Goal: Communication & Community: Answer question/provide support

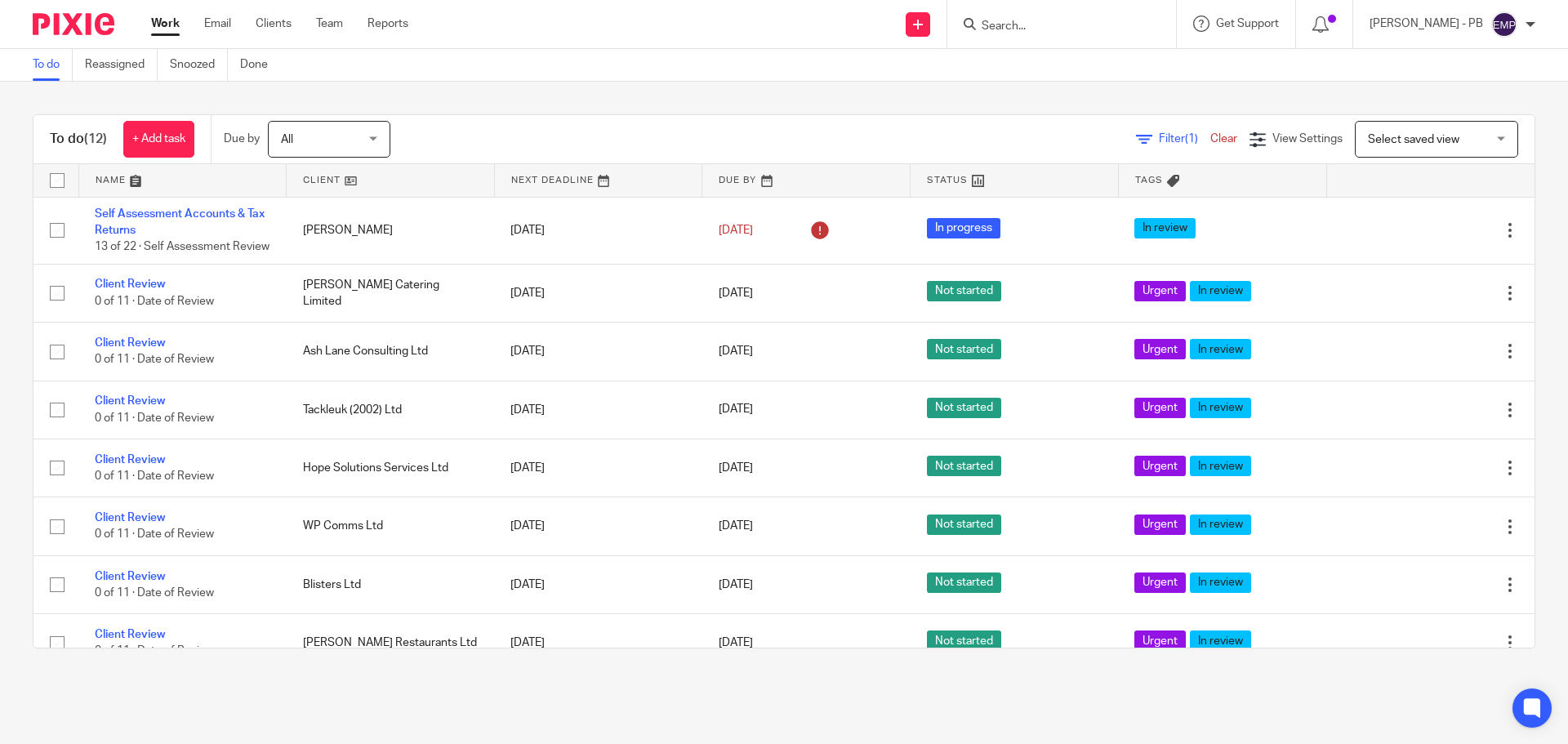
click at [218, 13] on div "Work Email Clients Team Reports Work Email Clients Team Reports Settings" at bounding box center [284, 23] width 298 height 48
click at [227, 26] on link "Email" at bounding box center [217, 23] width 27 height 17
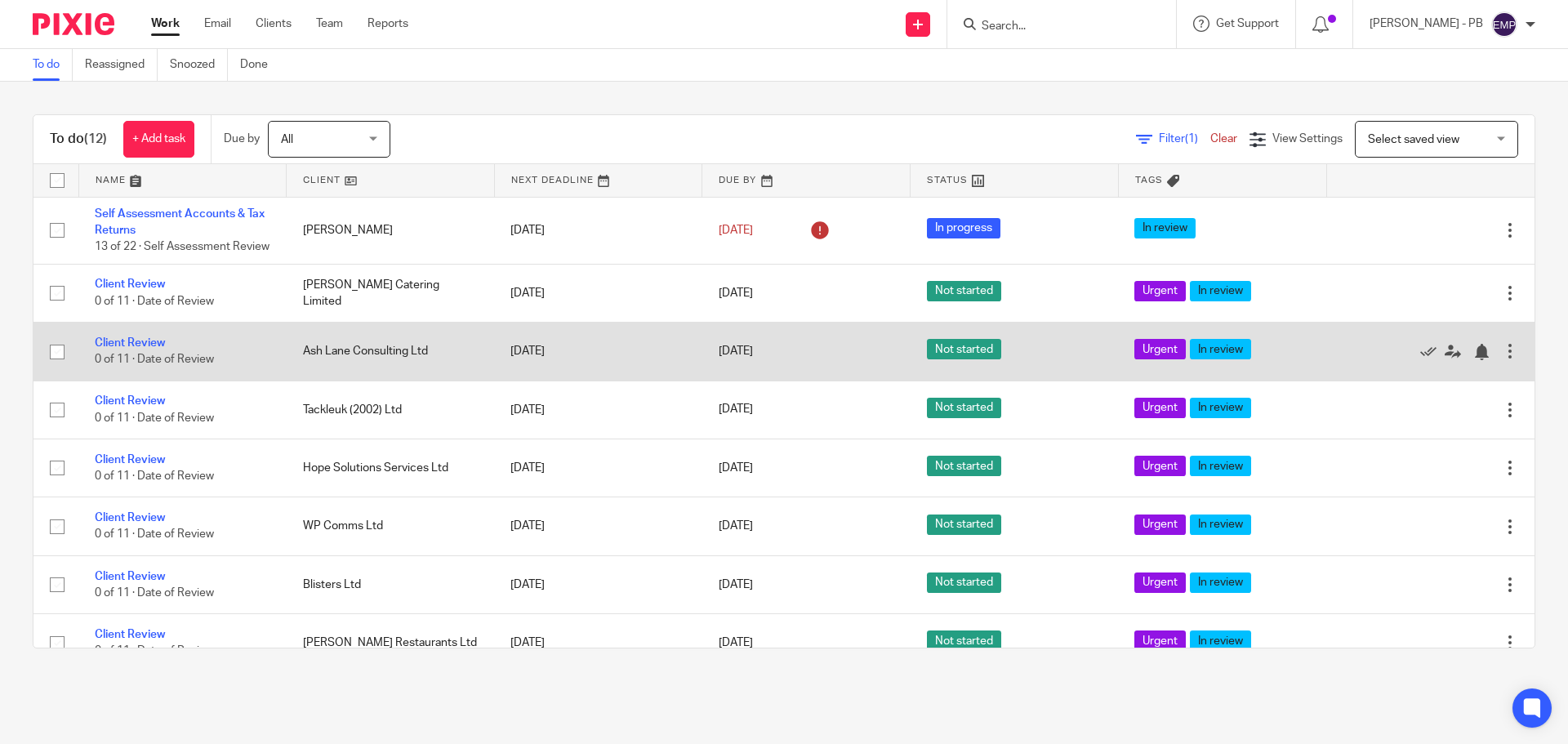
scroll to position [299, 0]
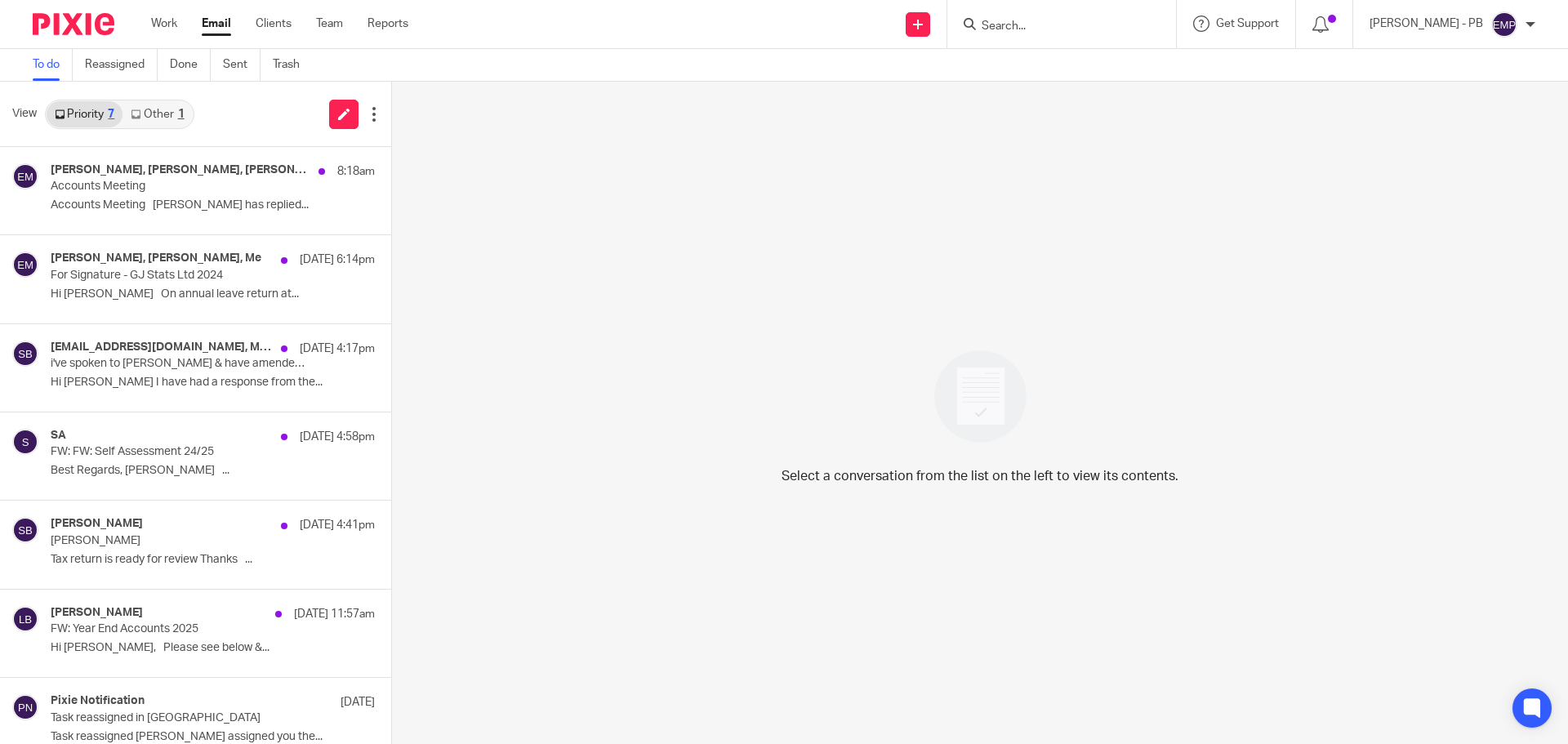
click at [154, 123] on link "Other 1" at bounding box center [157, 114] width 69 height 26
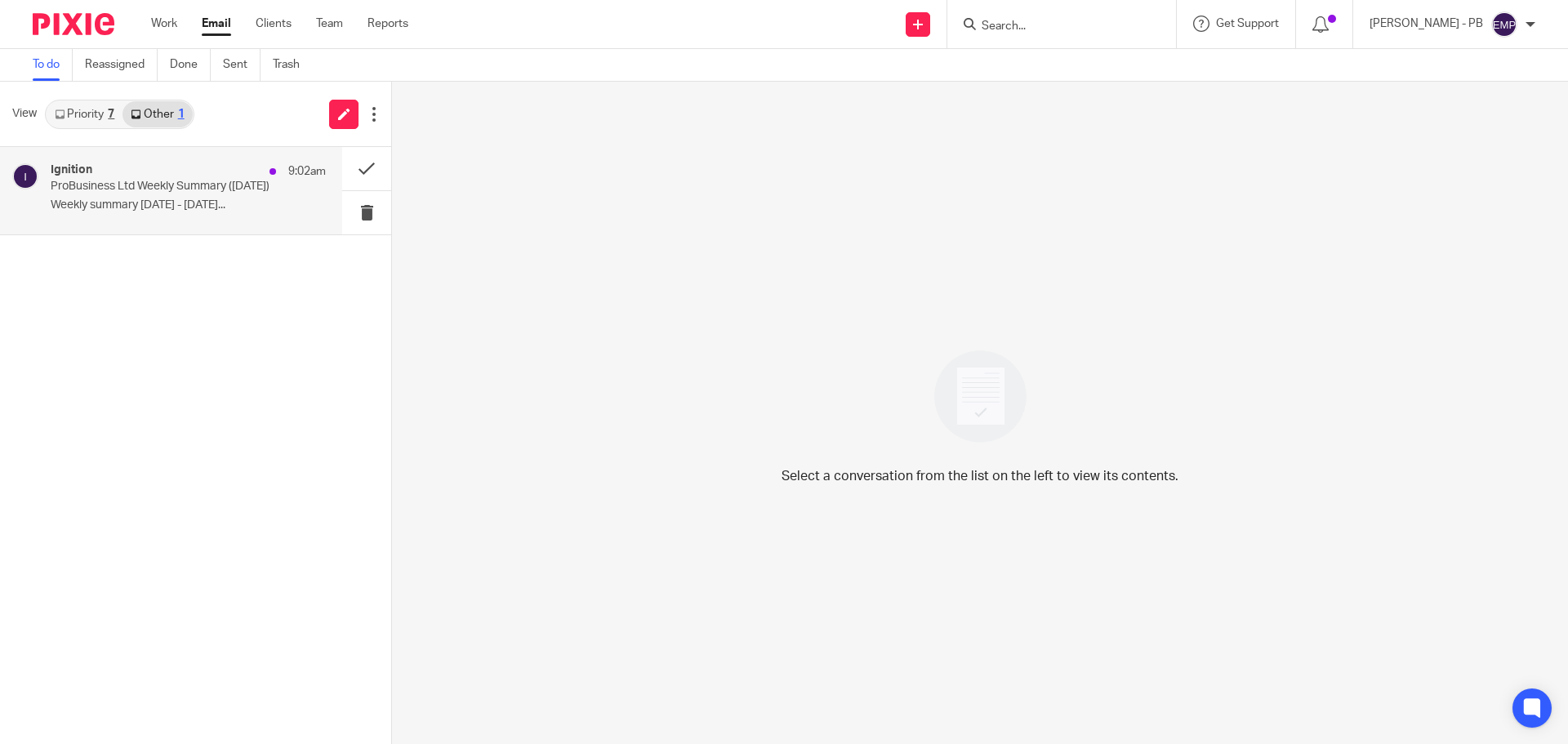
click at [172, 162] on div "Ignition 9:02am ProBusiness Ltd Weekly Summary (18 August 2025) Weekly summary …" at bounding box center [171, 191] width 342 height 88
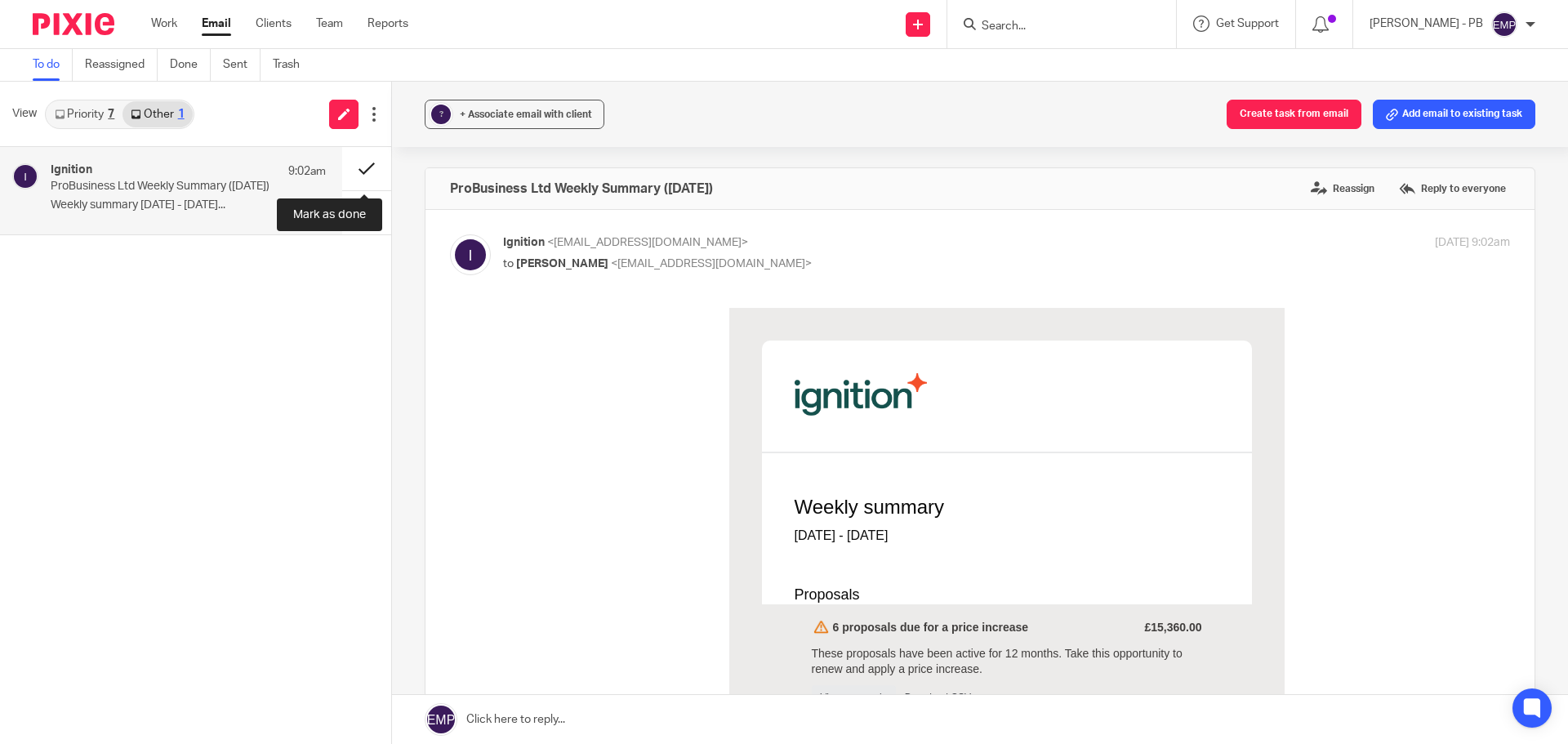
click at [367, 176] on button at bounding box center [367, 169] width 49 height 43
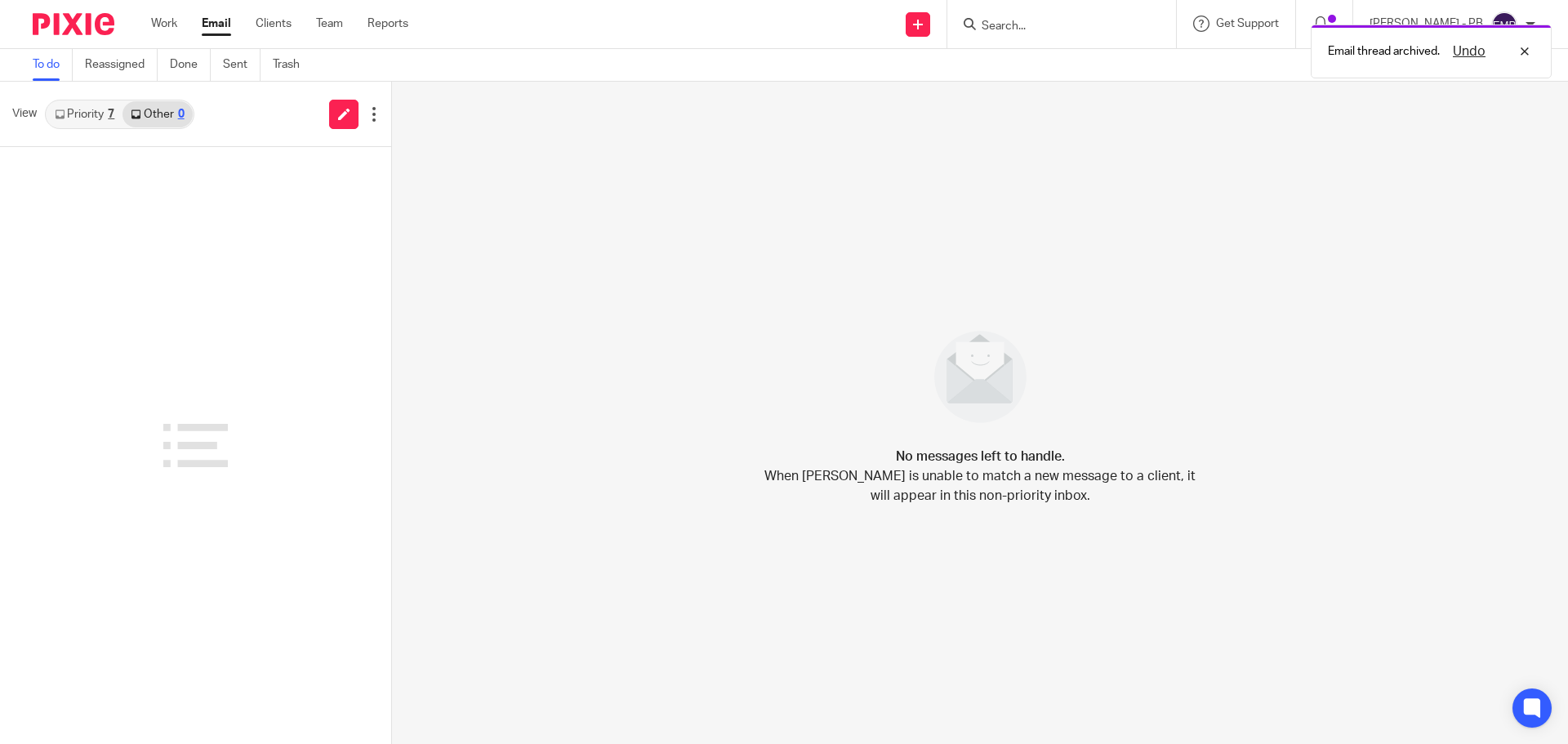
click at [75, 108] on link "Priority 7" at bounding box center [85, 114] width 76 height 26
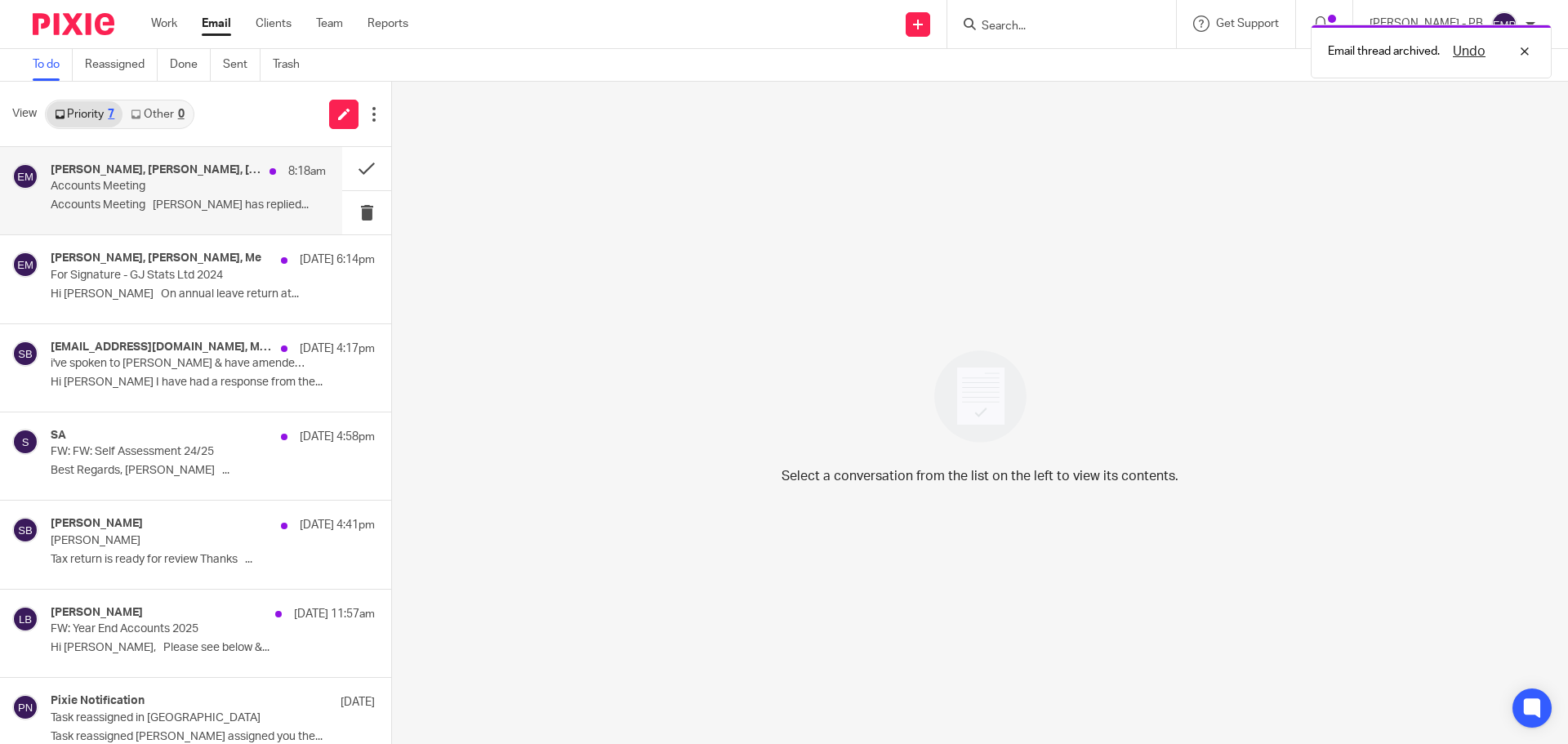
click at [169, 204] on p "Accounts Meeting Sarah Tram has replied..." at bounding box center [188, 206] width 275 height 14
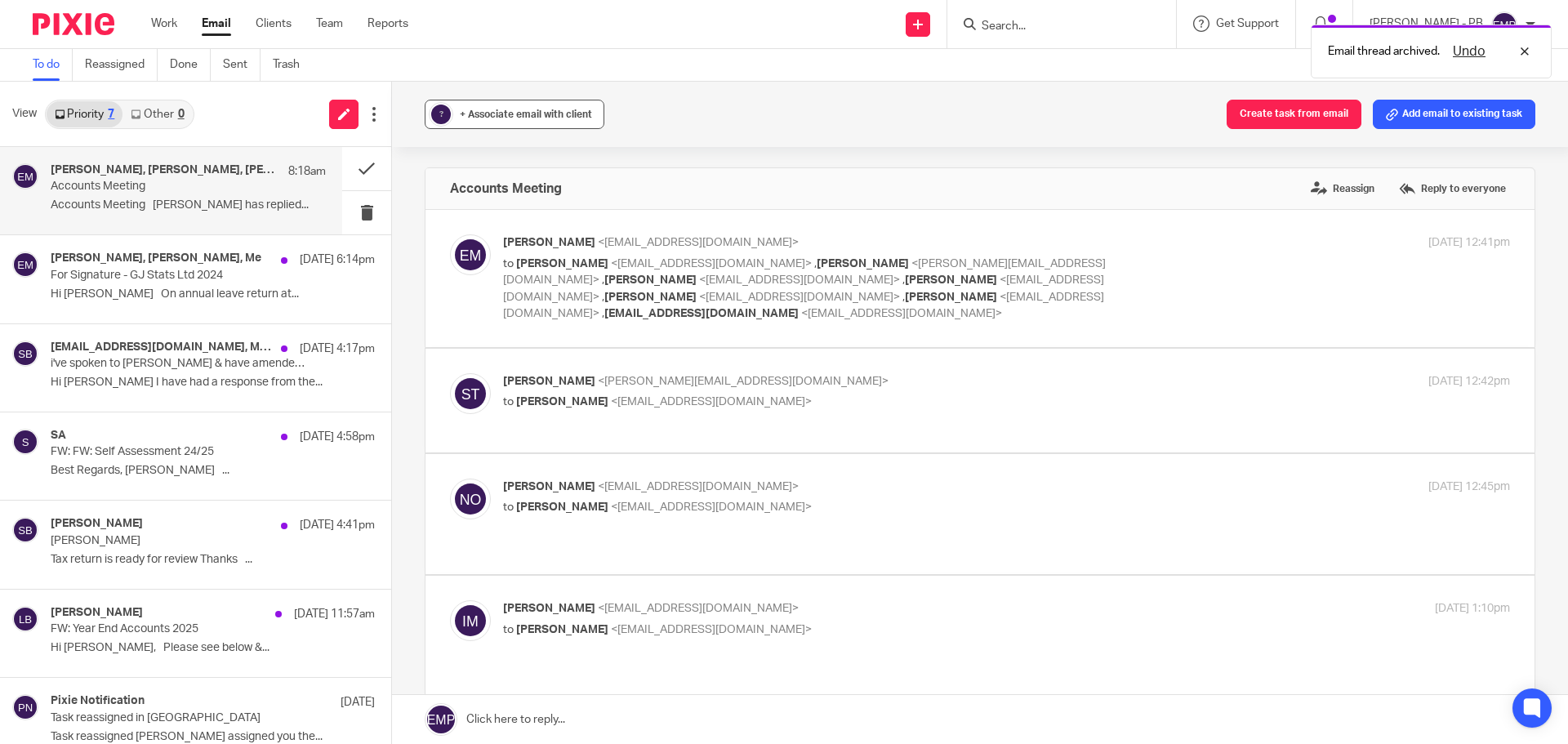
click at [515, 117] on span "+ Associate email with client" at bounding box center [527, 114] width 133 height 10
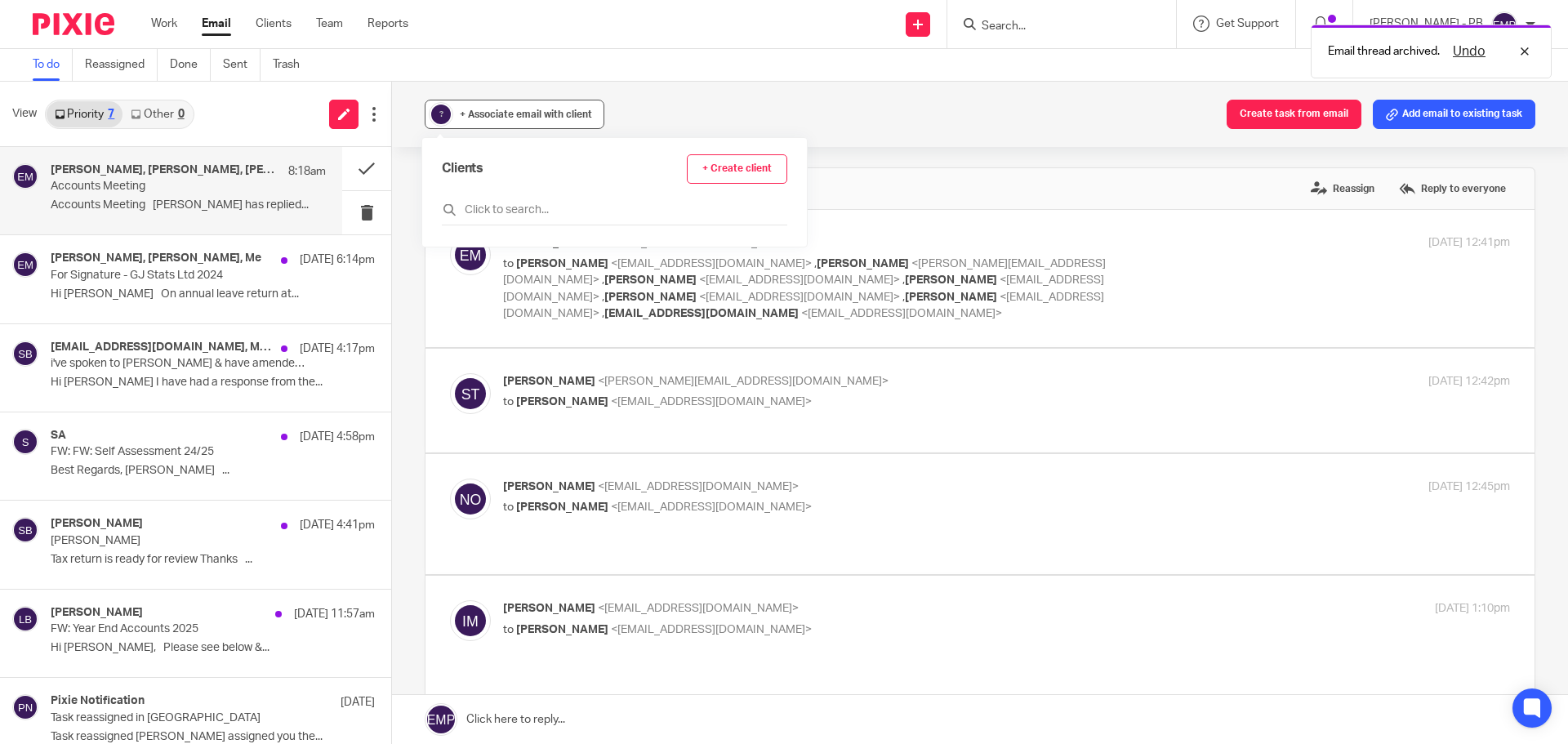
click at [515, 117] on span "+ Associate email with client" at bounding box center [527, 114] width 133 height 10
click at [346, 174] on button at bounding box center [367, 169] width 49 height 43
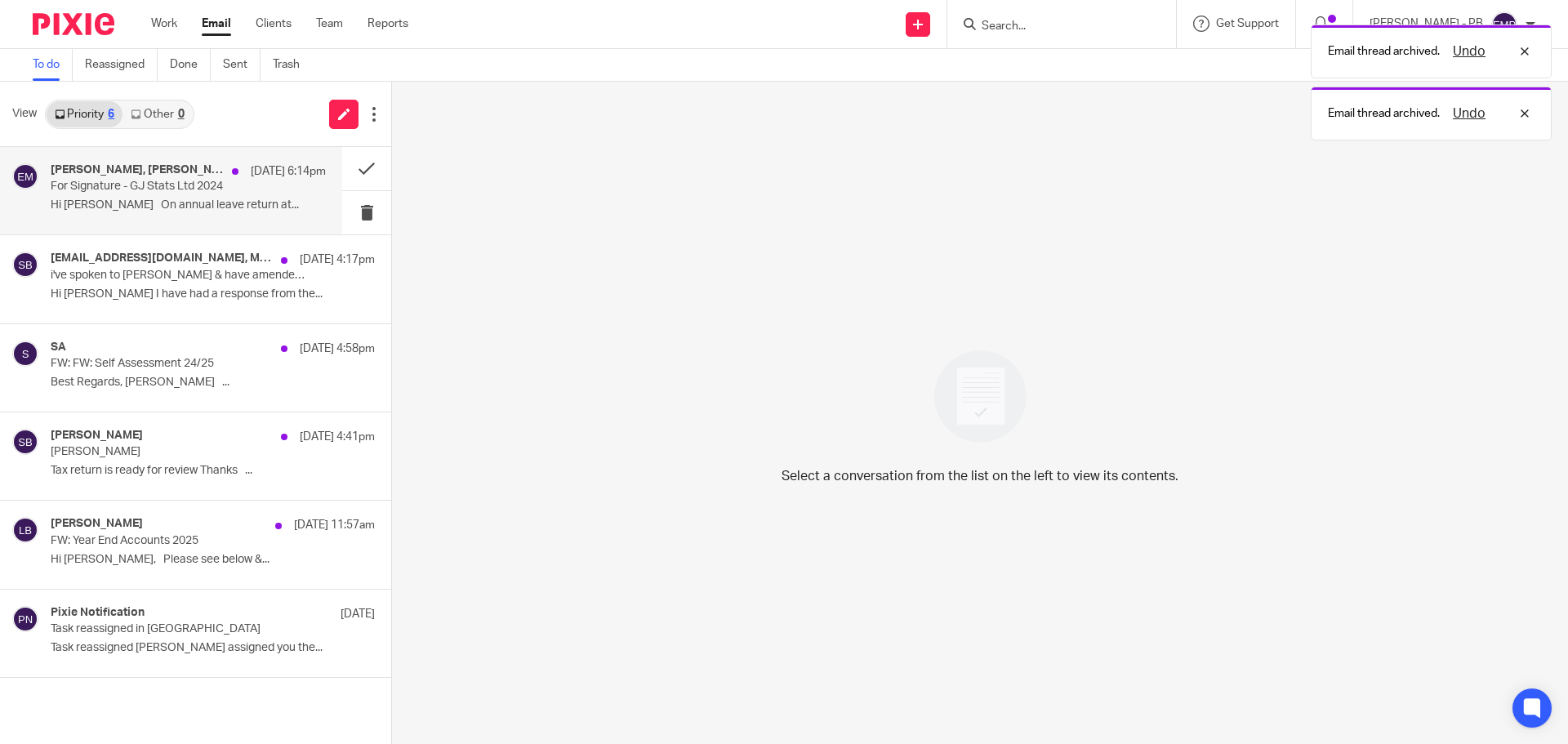
click at [113, 194] on div "Glen Schild, Niall O'Driscoll, Me 17 Aug 6:14pm For Signature - GJ Stats Ltd 20…" at bounding box center [188, 191] width 275 height 55
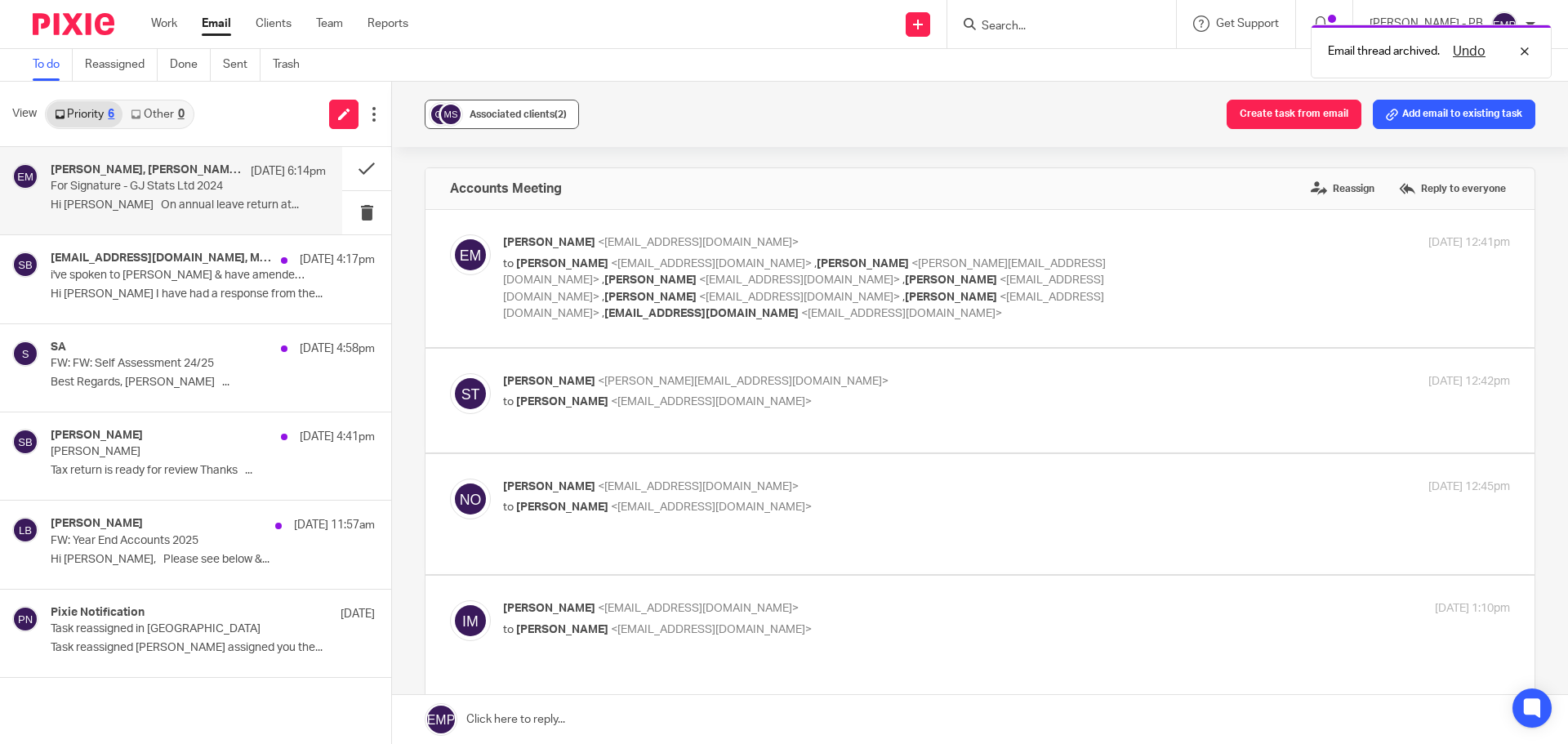
click at [552, 128] on button "Associated clients (2)" at bounding box center [502, 114] width 154 height 29
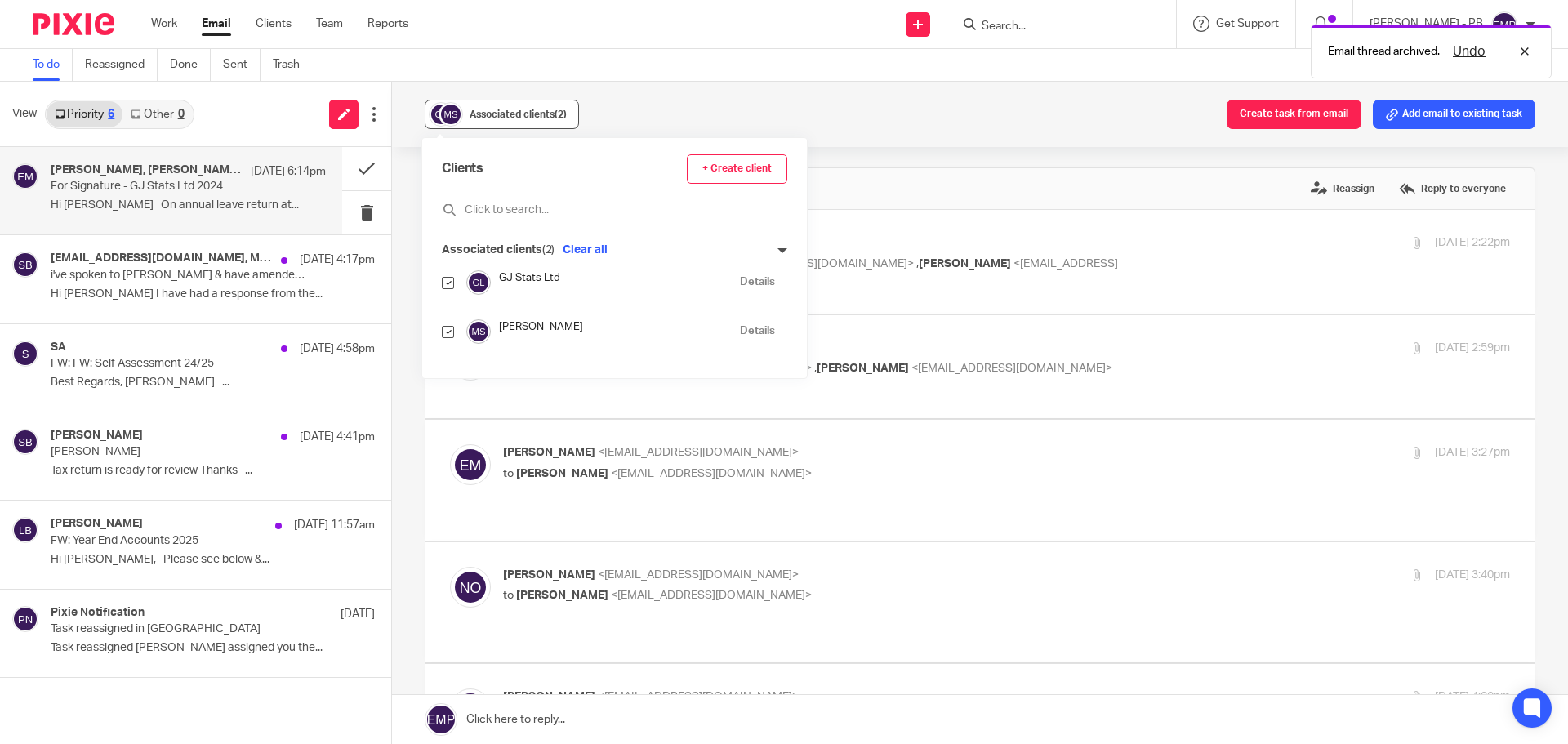
click at [547, 120] on div "Associated clients (2)" at bounding box center [519, 114] width 98 height 17
click at [445, 331] on input "checkbox" at bounding box center [448, 332] width 13 height 13
checkbox input "false"
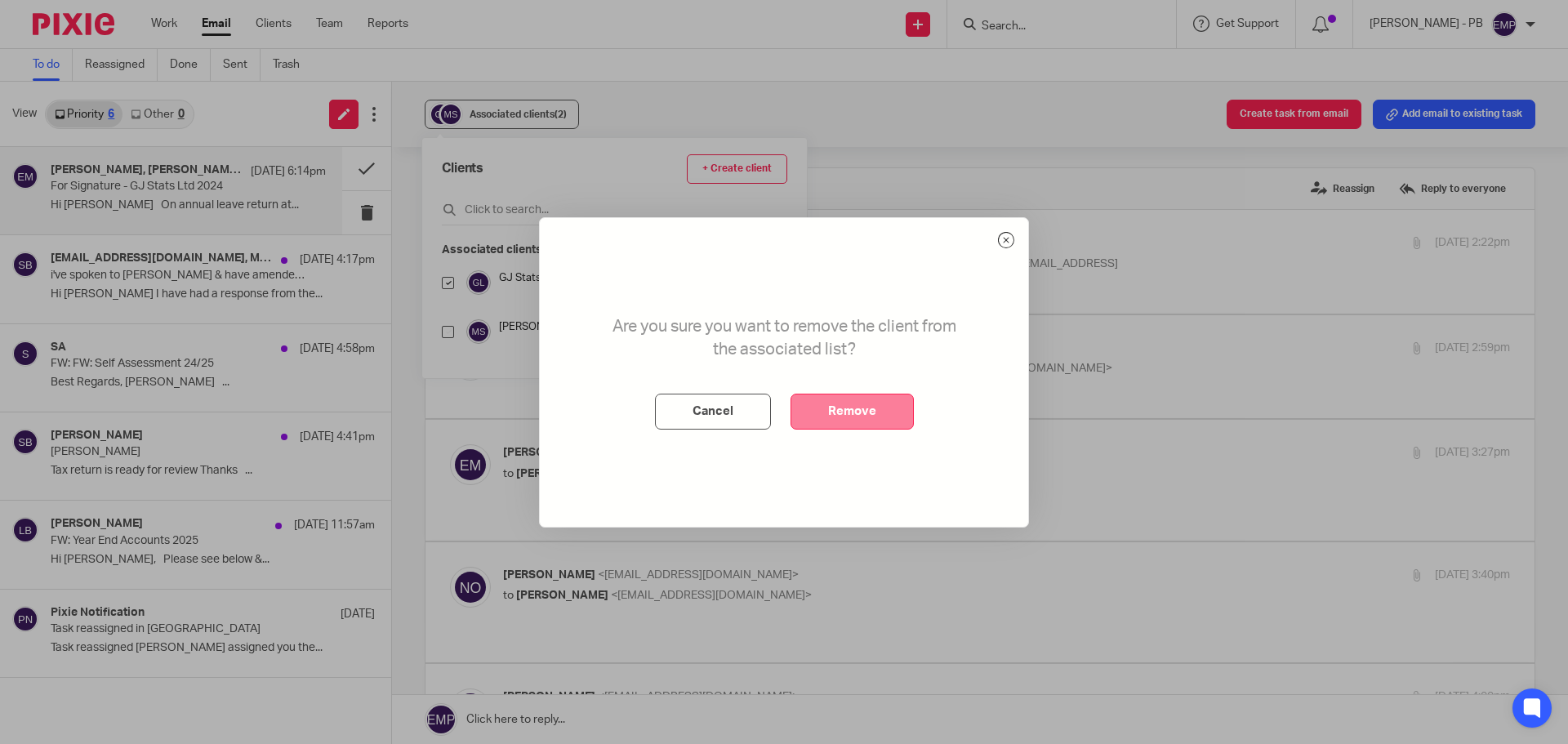
click at [818, 408] on button "Remove" at bounding box center [852, 411] width 123 height 36
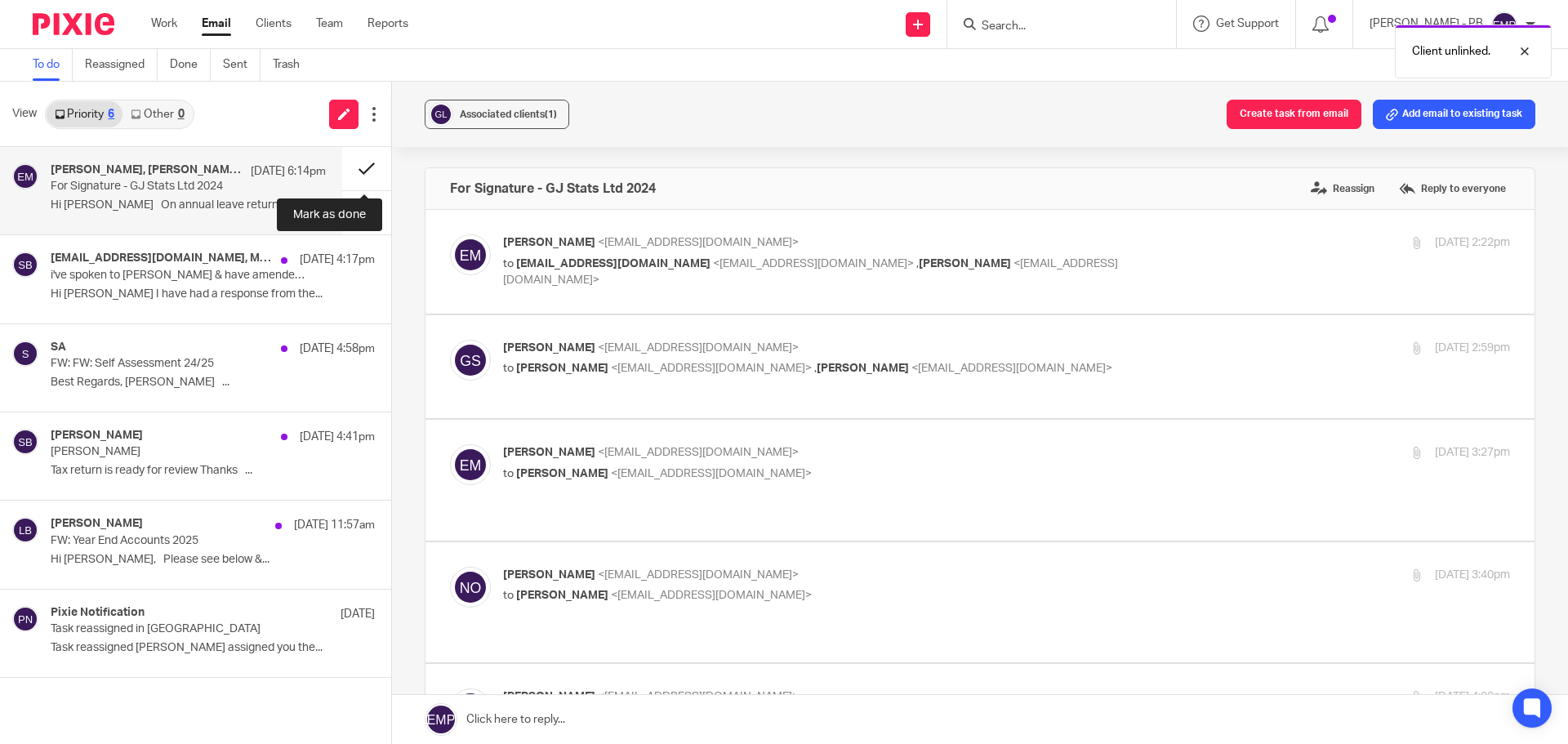
click at [367, 172] on button at bounding box center [367, 169] width 49 height 43
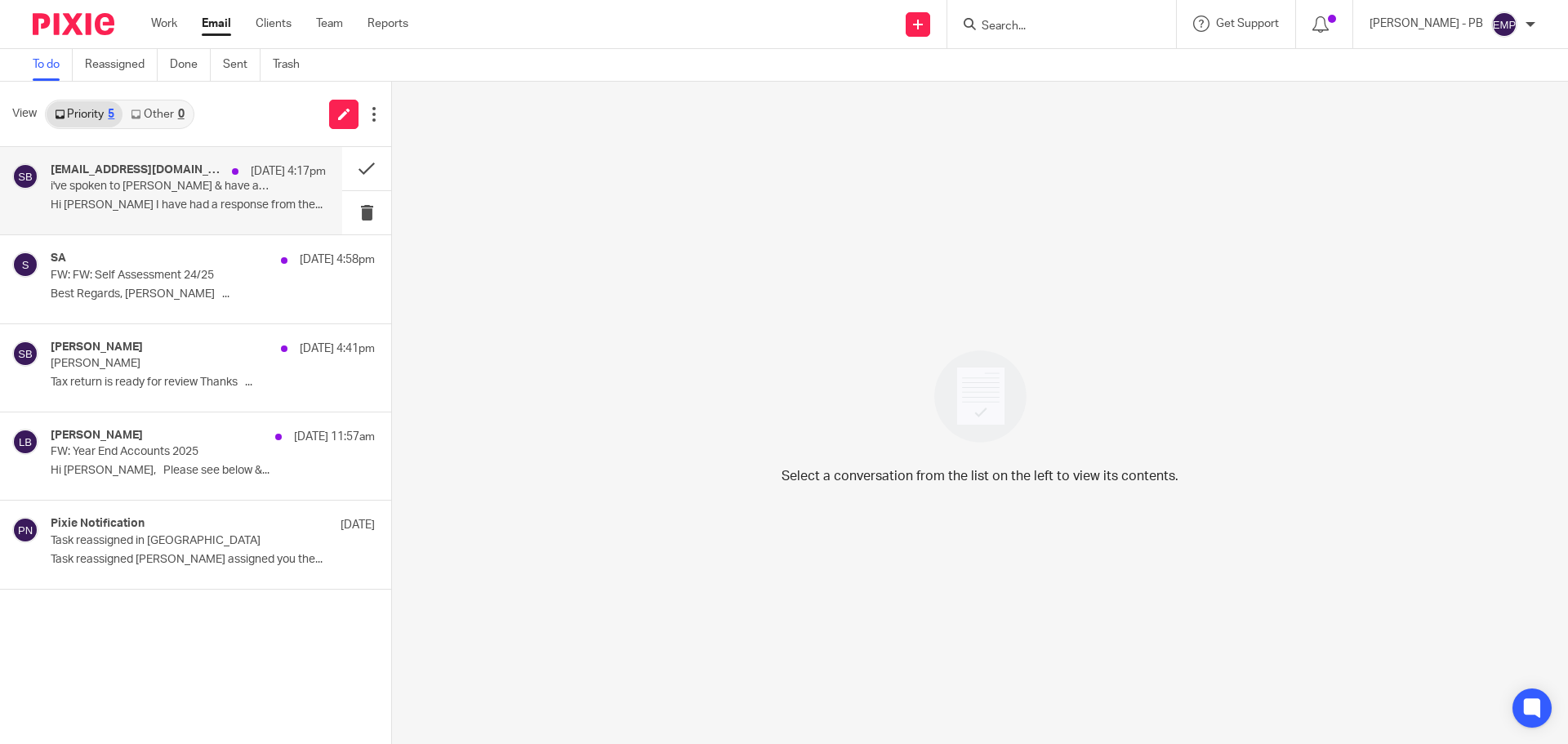
click at [170, 203] on p "Hi Sonia I have had a response from the..." at bounding box center [188, 206] width 275 height 14
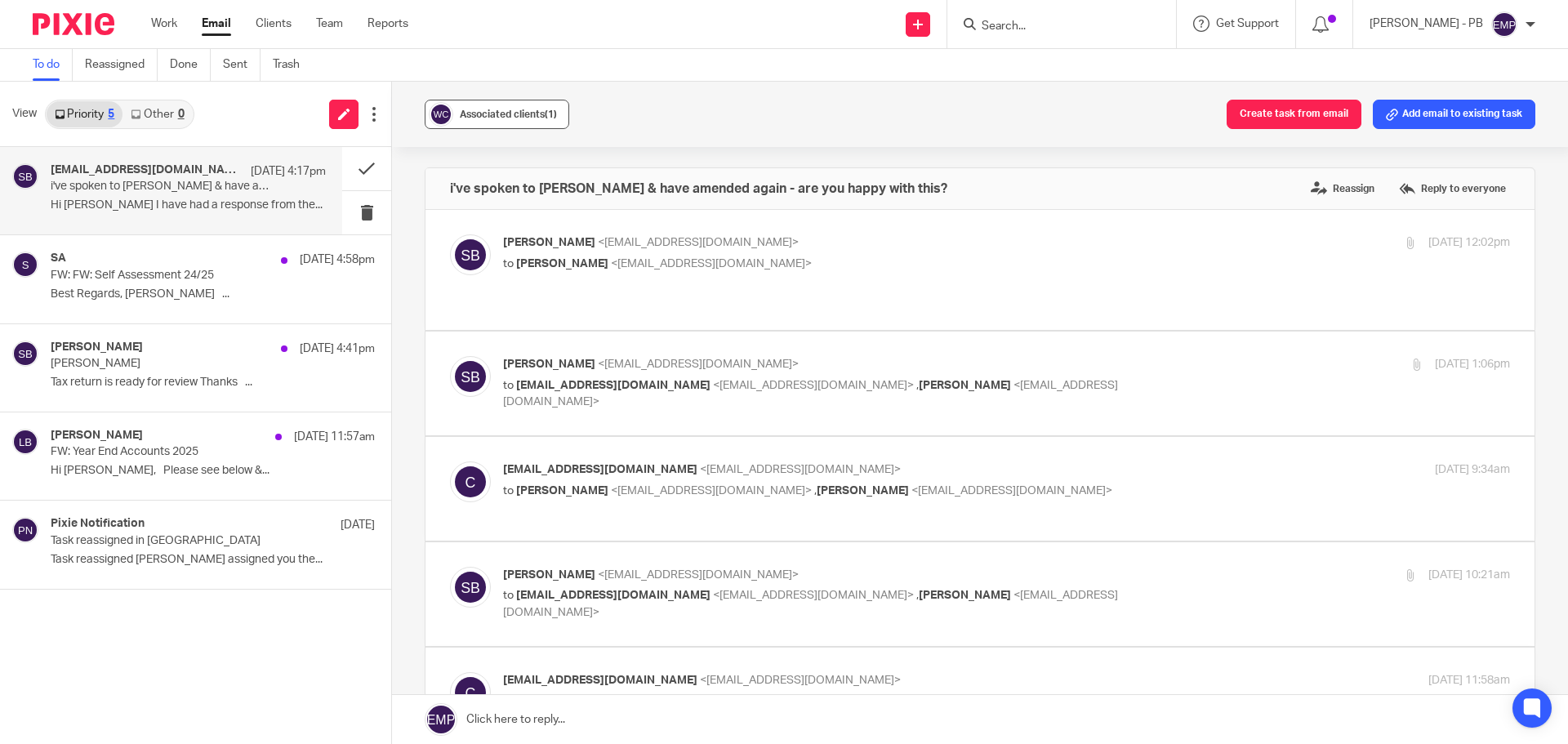
click at [490, 125] on button "Associated clients (1)" at bounding box center [497, 114] width 144 height 29
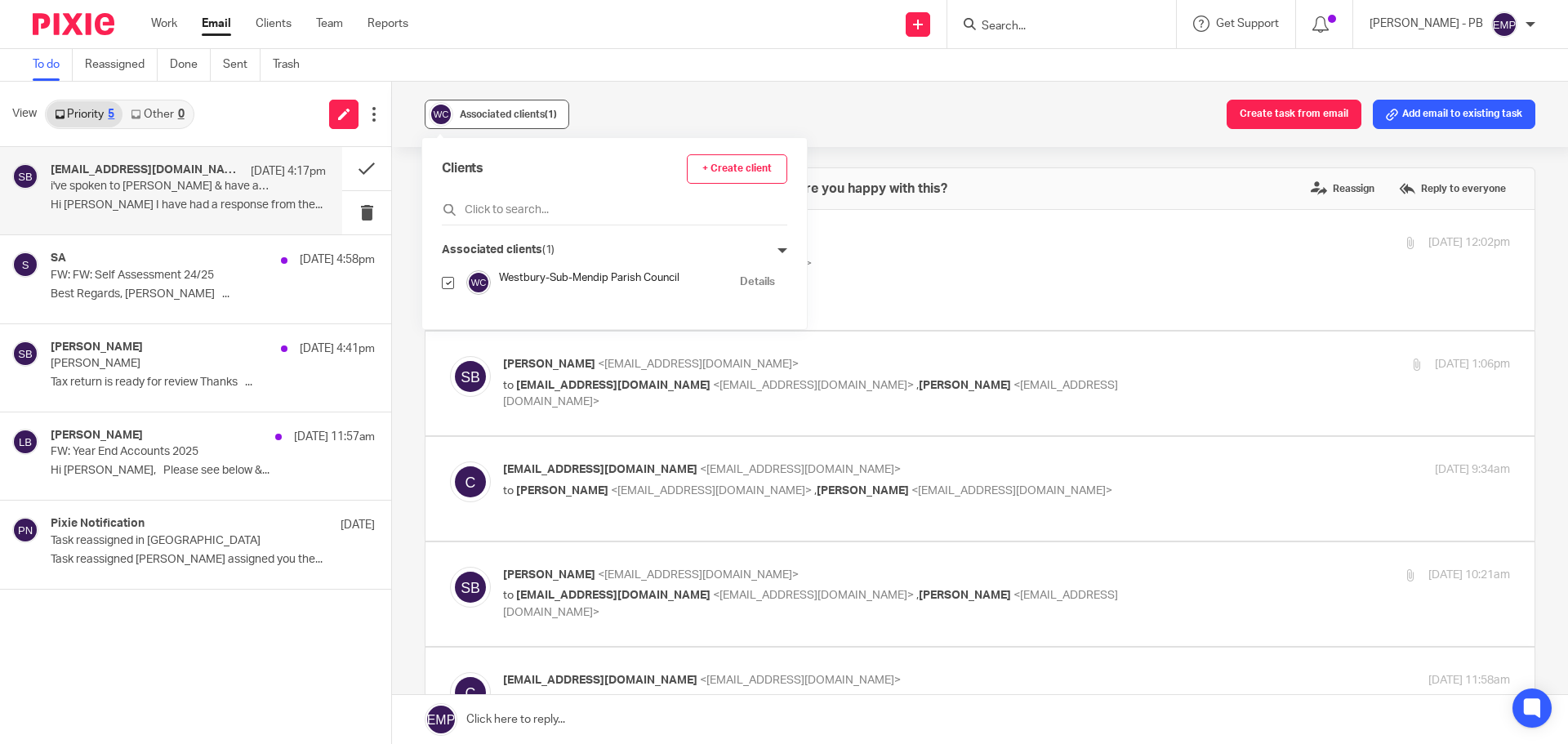
click at [490, 125] on button "Associated clients (1)" at bounding box center [497, 114] width 144 height 29
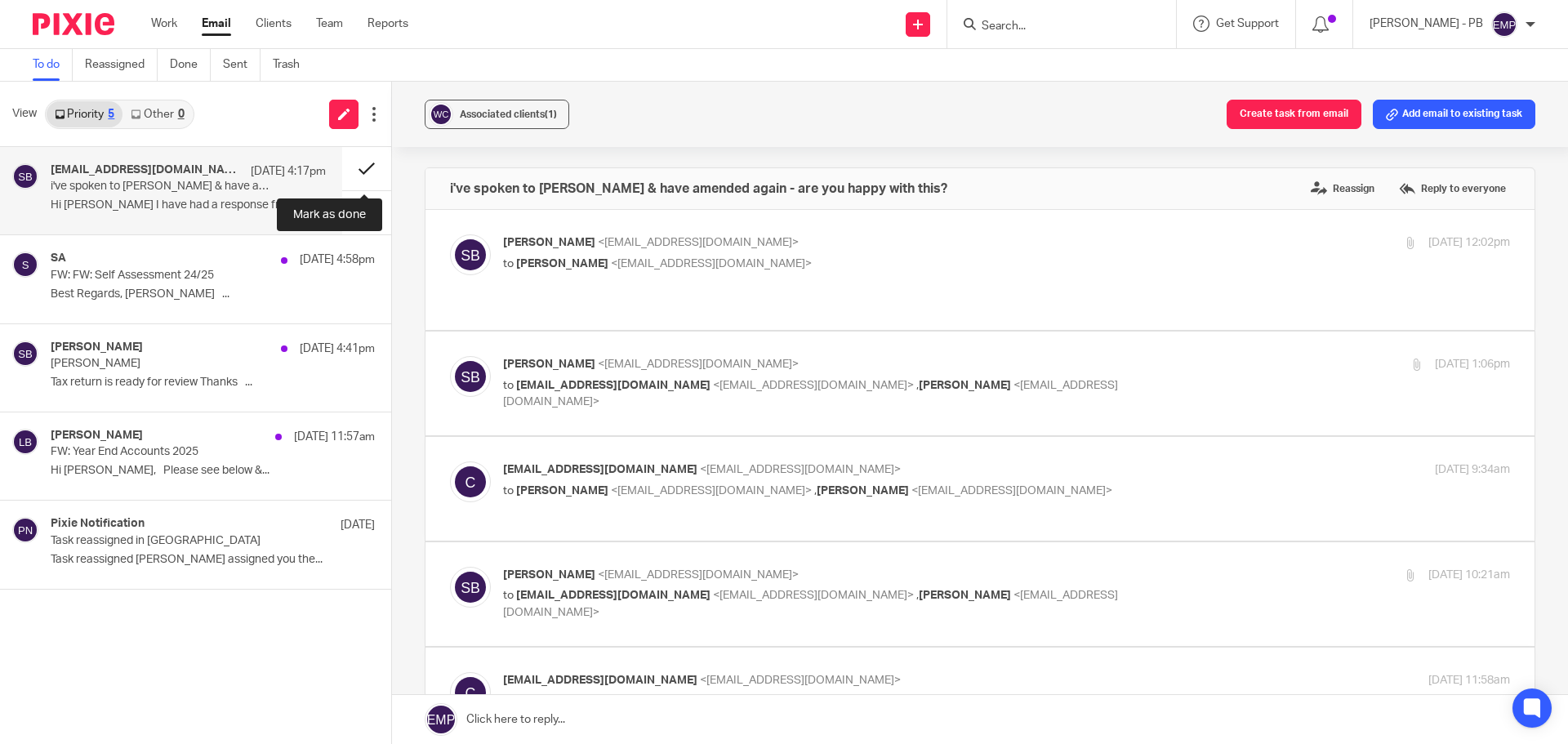
click at [360, 167] on button at bounding box center [367, 169] width 49 height 43
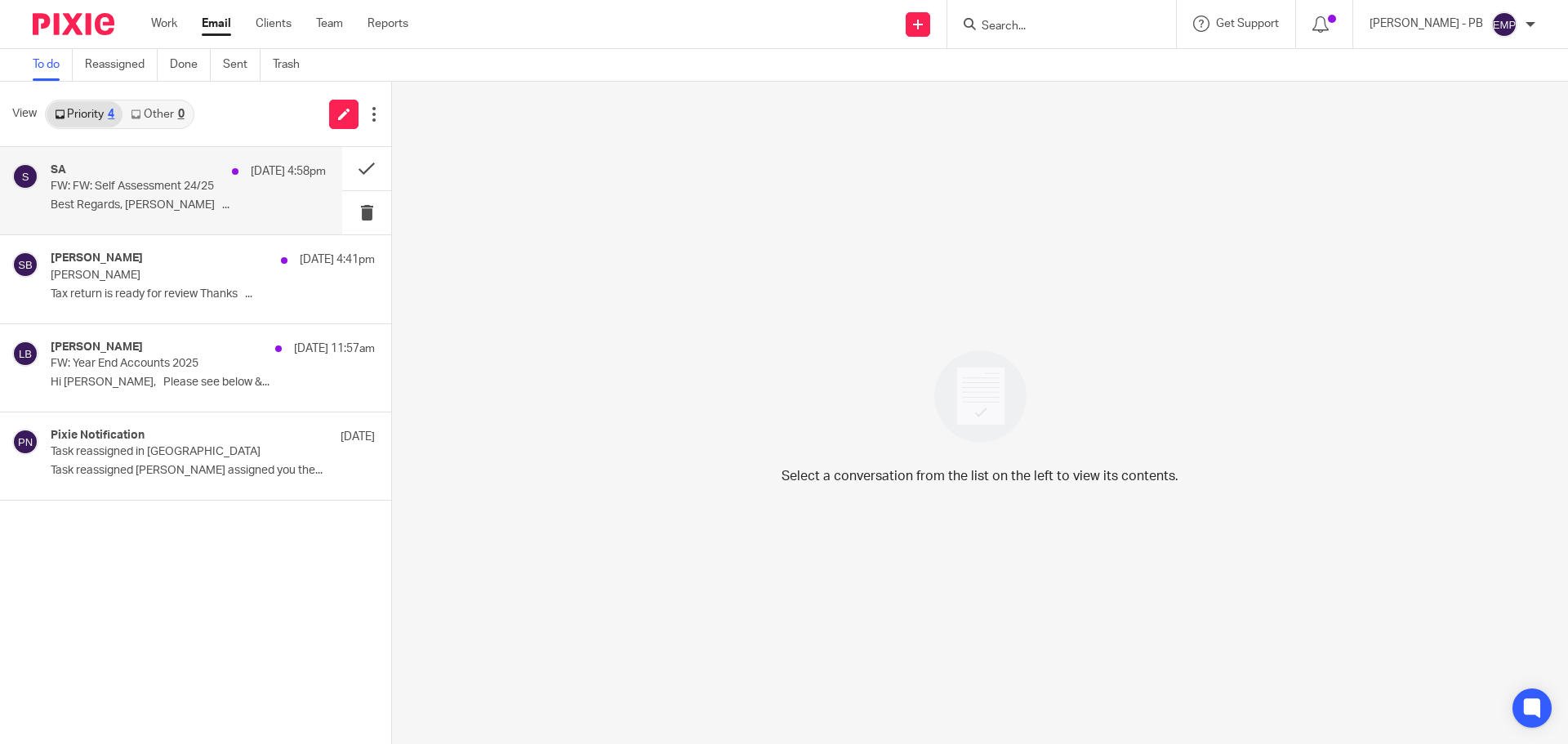
click at [168, 190] on p "FW: FW: Self Assessment 24/25" at bounding box center [161, 186] width 220 height 14
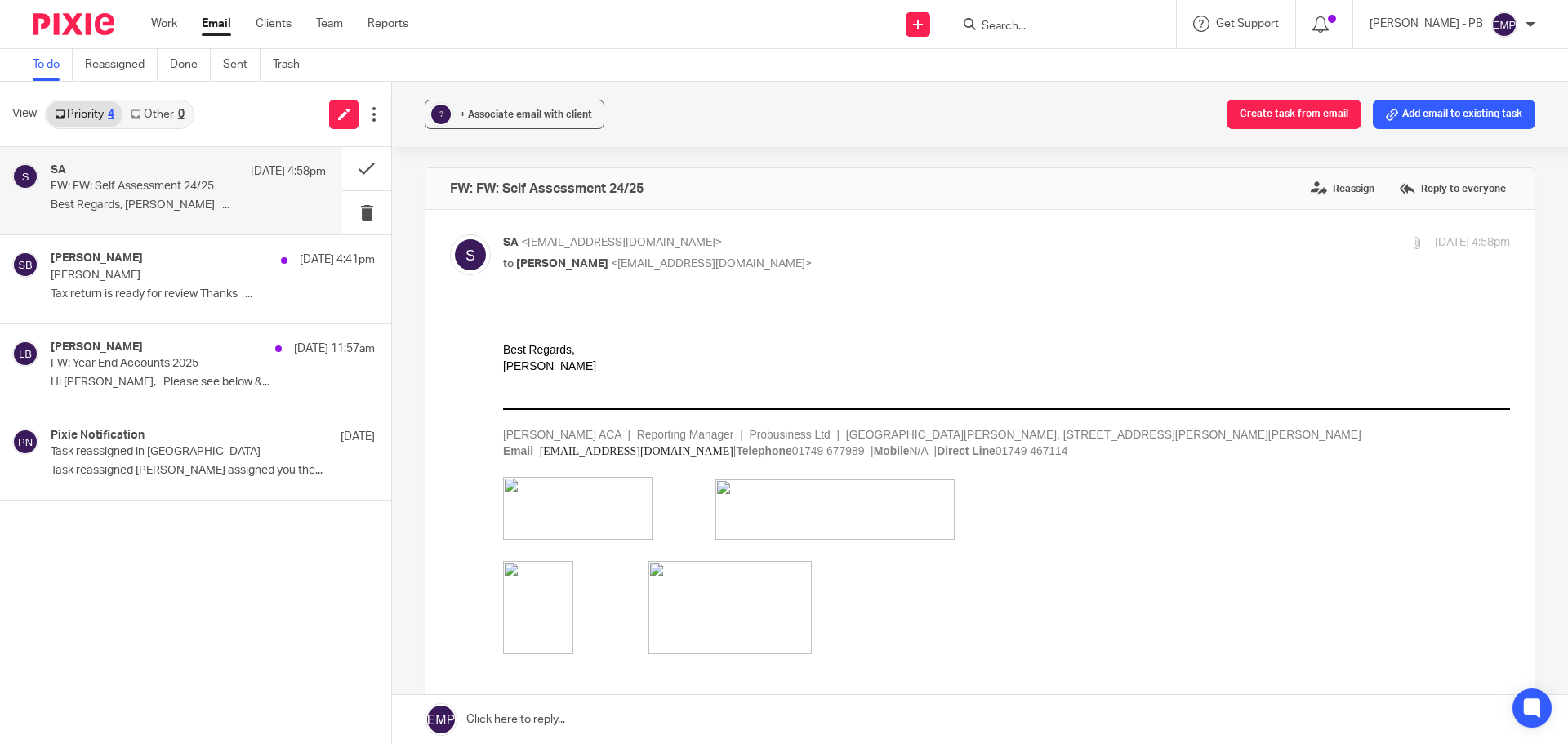
click at [1058, 22] on input "Search" at bounding box center [1053, 26] width 147 height 15
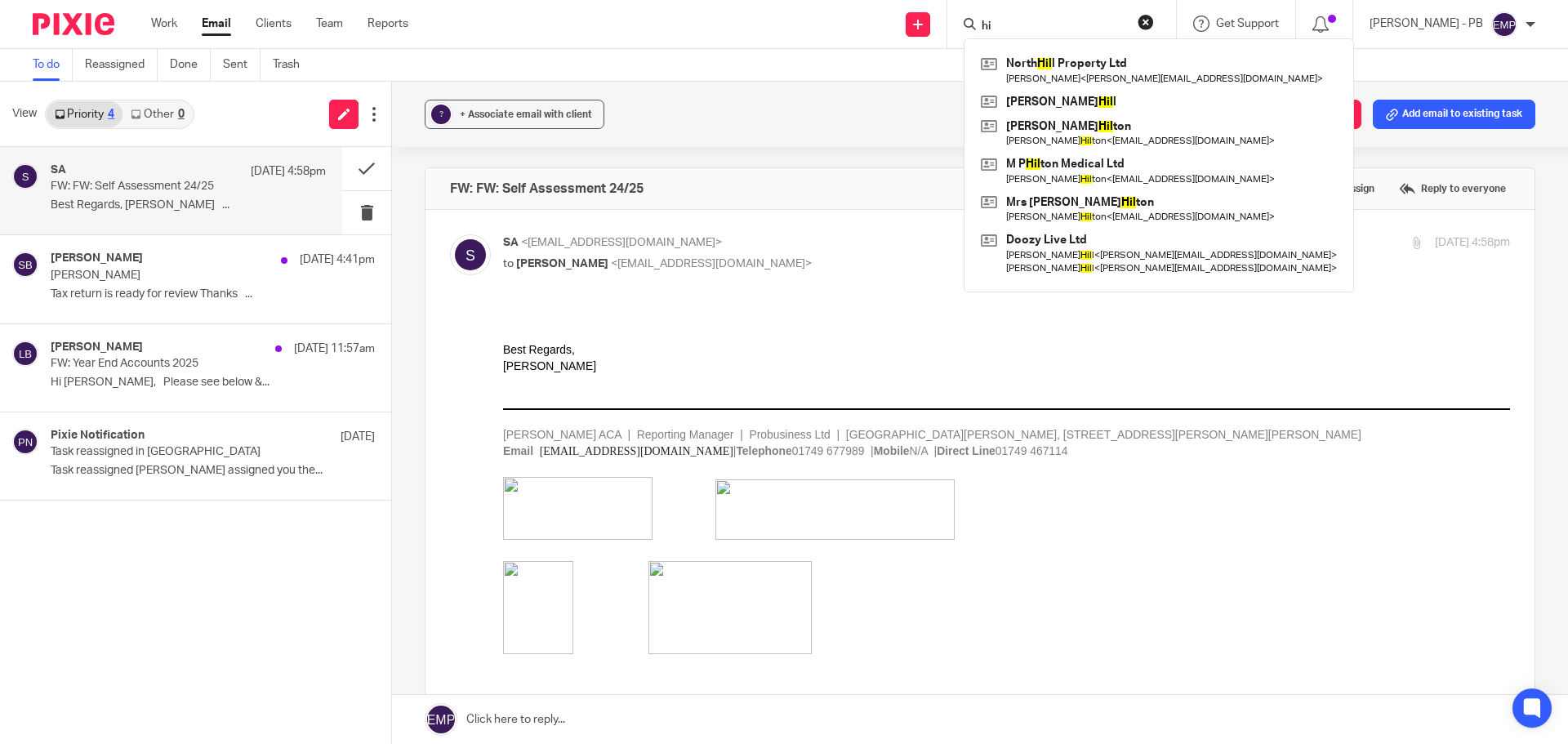
type input "h"
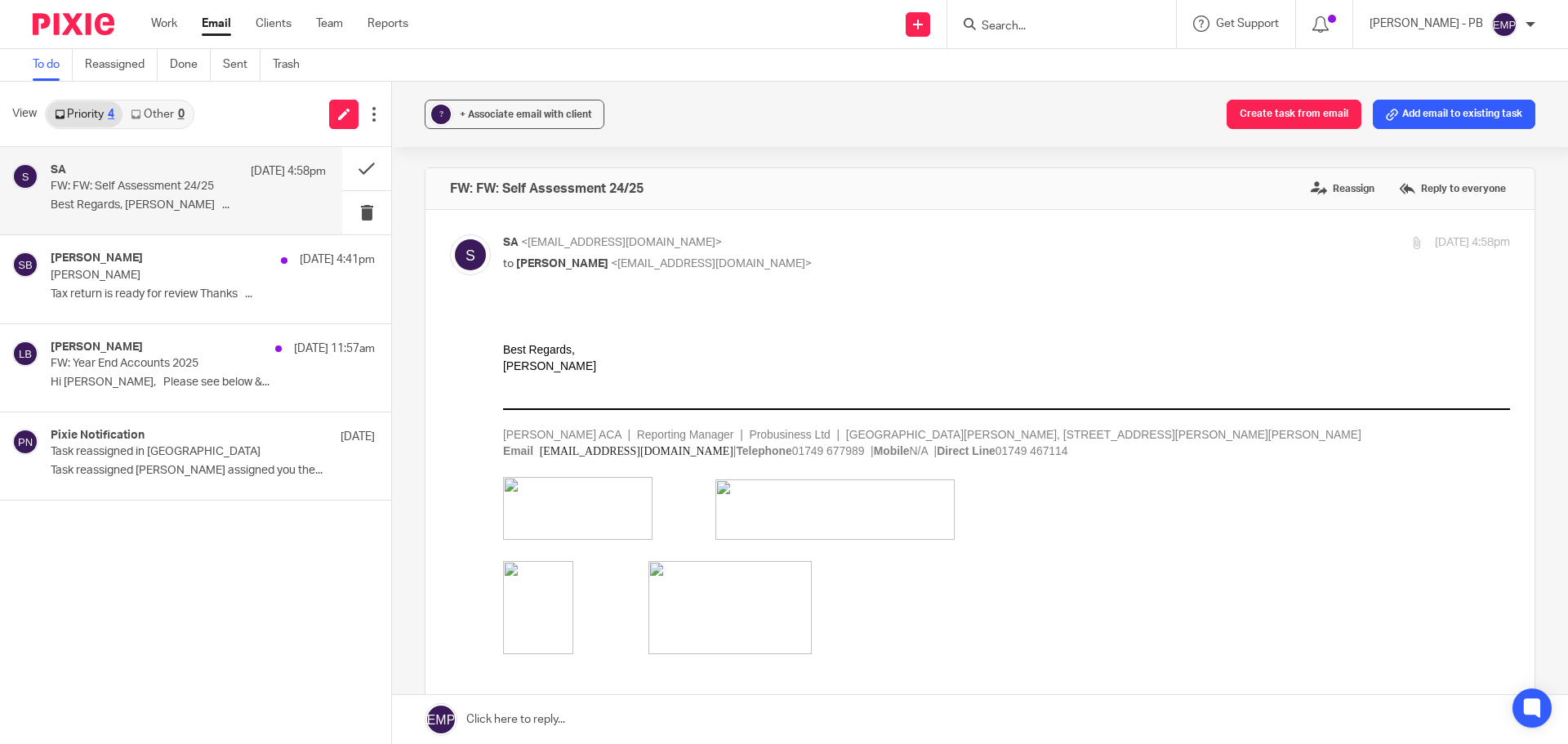
click at [220, 20] on link "Email" at bounding box center [216, 23] width 29 height 17
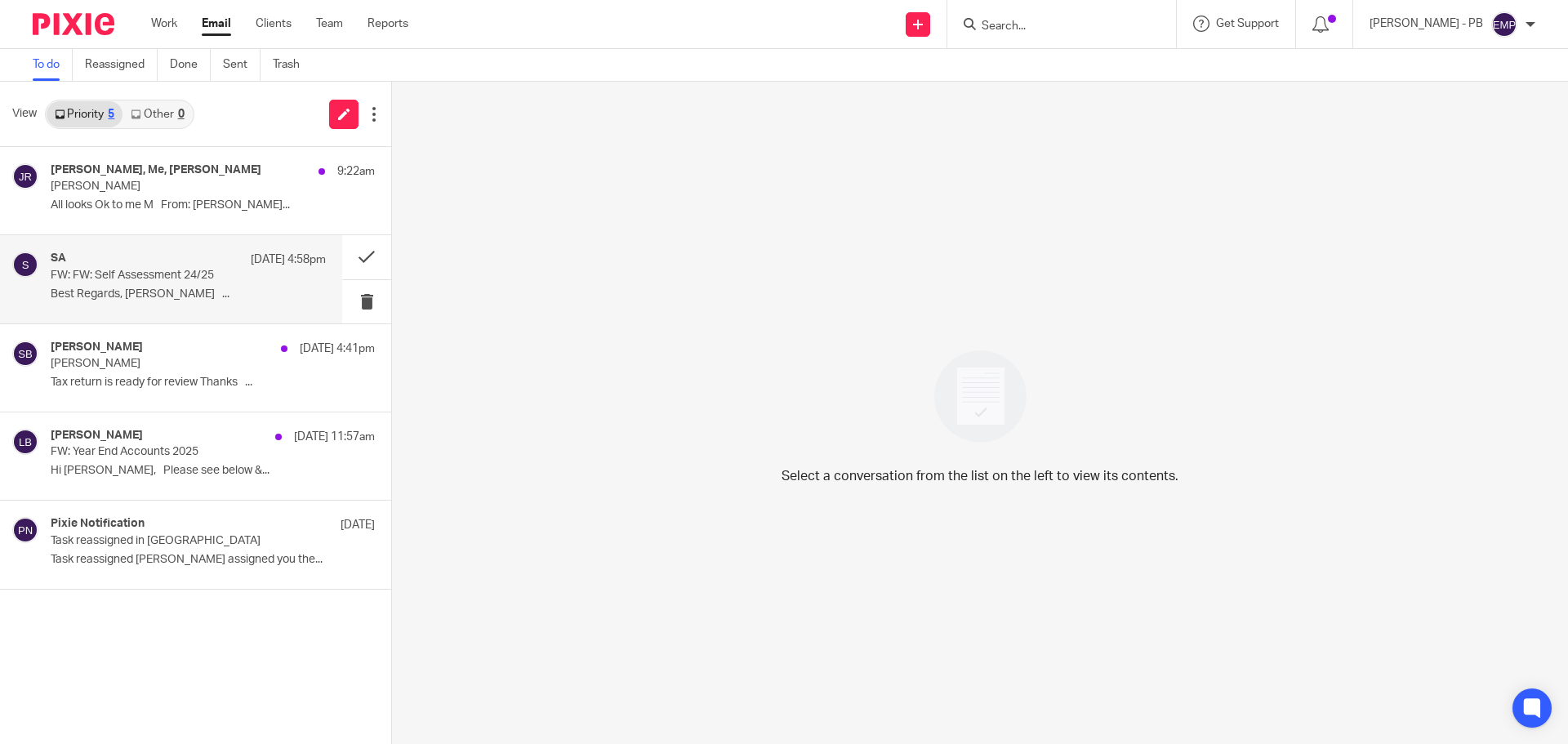
click at [176, 283] on div "[DATE] 4:58pm FW: FW: Self Assessment 24/25 Best [PERSON_NAME] ..." at bounding box center [188, 279] width 275 height 55
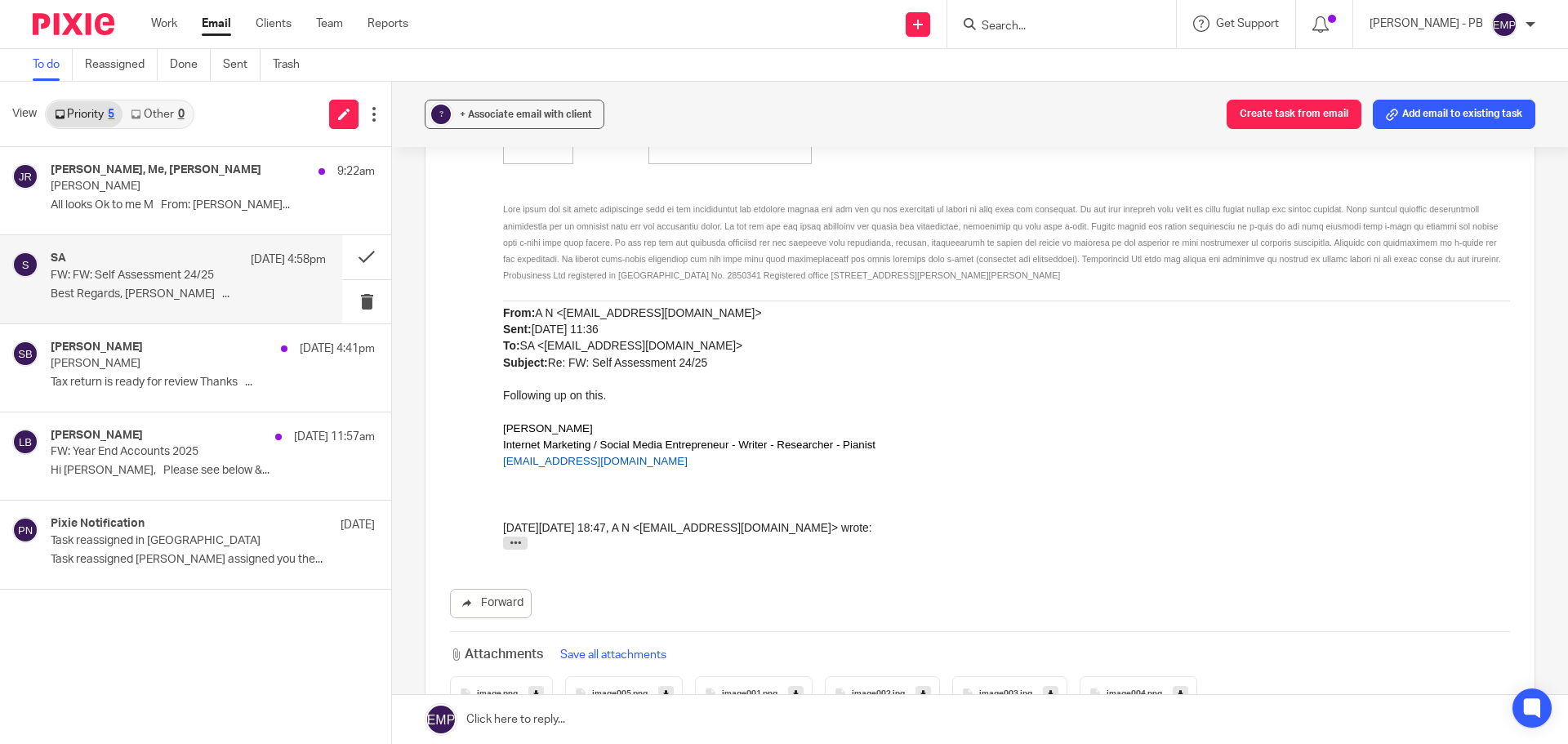
scroll to position [164, 0]
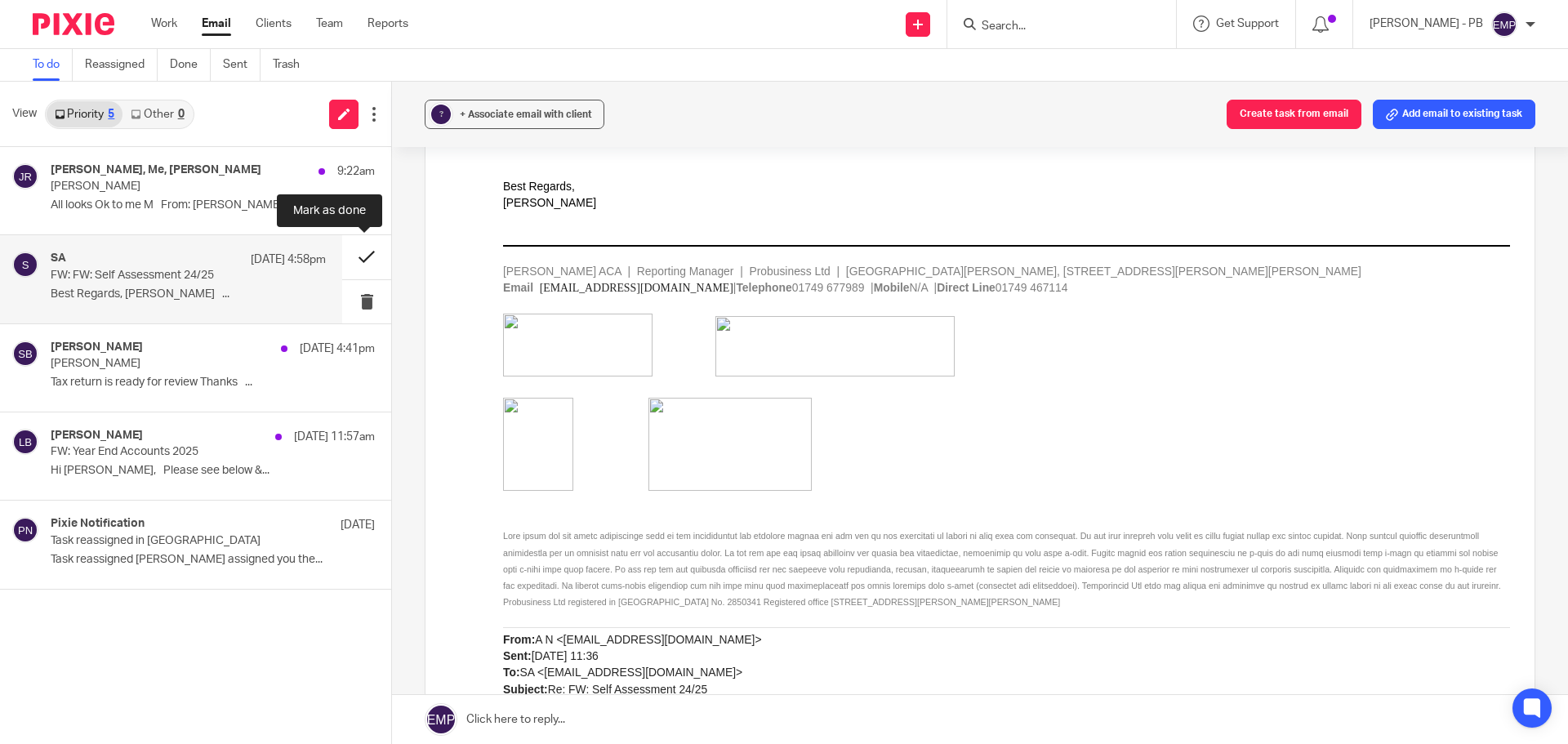
drag, startPoint x: 356, startPoint y: 248, endPoint x: 375, endPoint y: 262, distance: 23.6
click at [356, 249] on button at bounding box center [367, 256] width 49 height 43
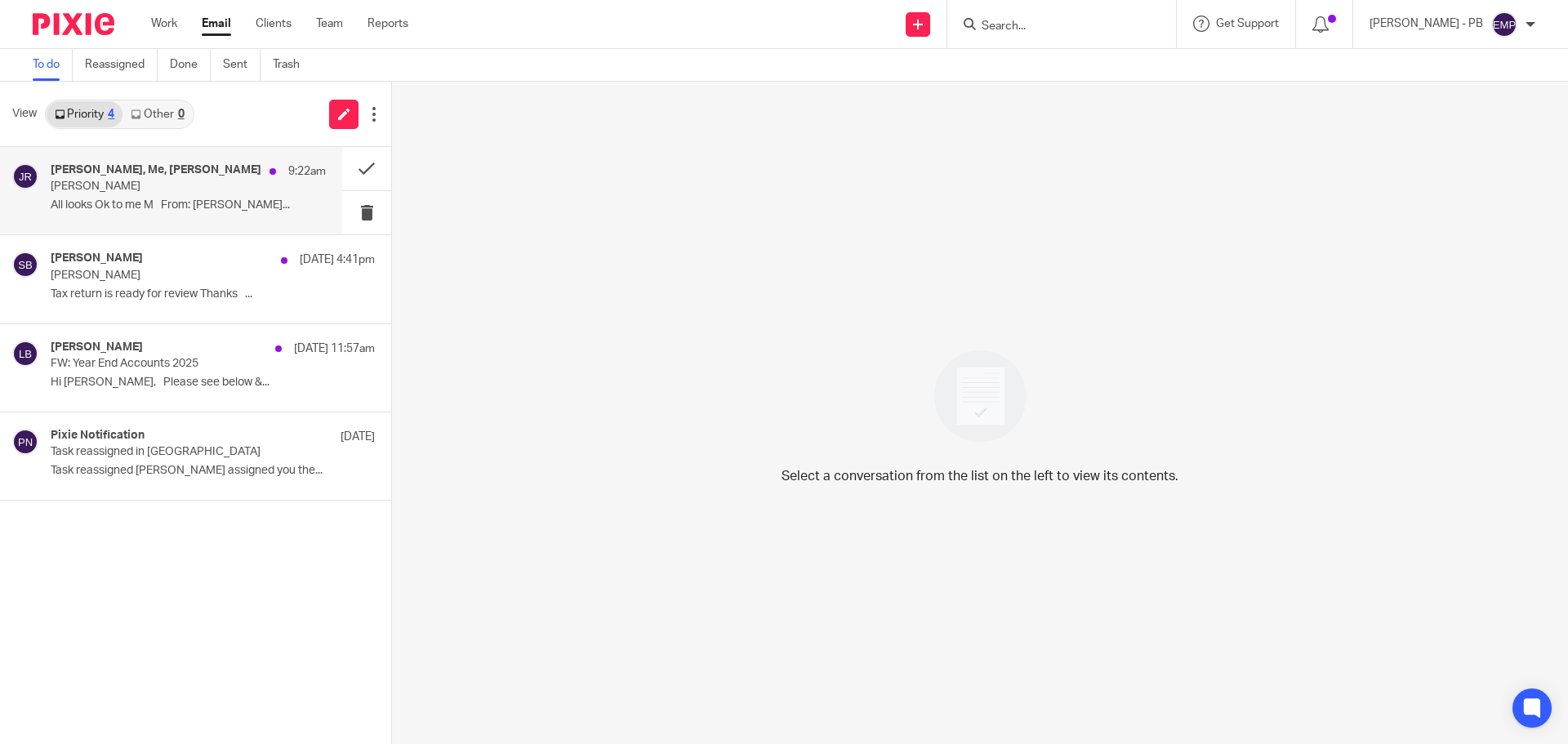
click at [134, 183] on p "[PERSON_NAME]" at bounding box center [161, 186] width 220 height 14
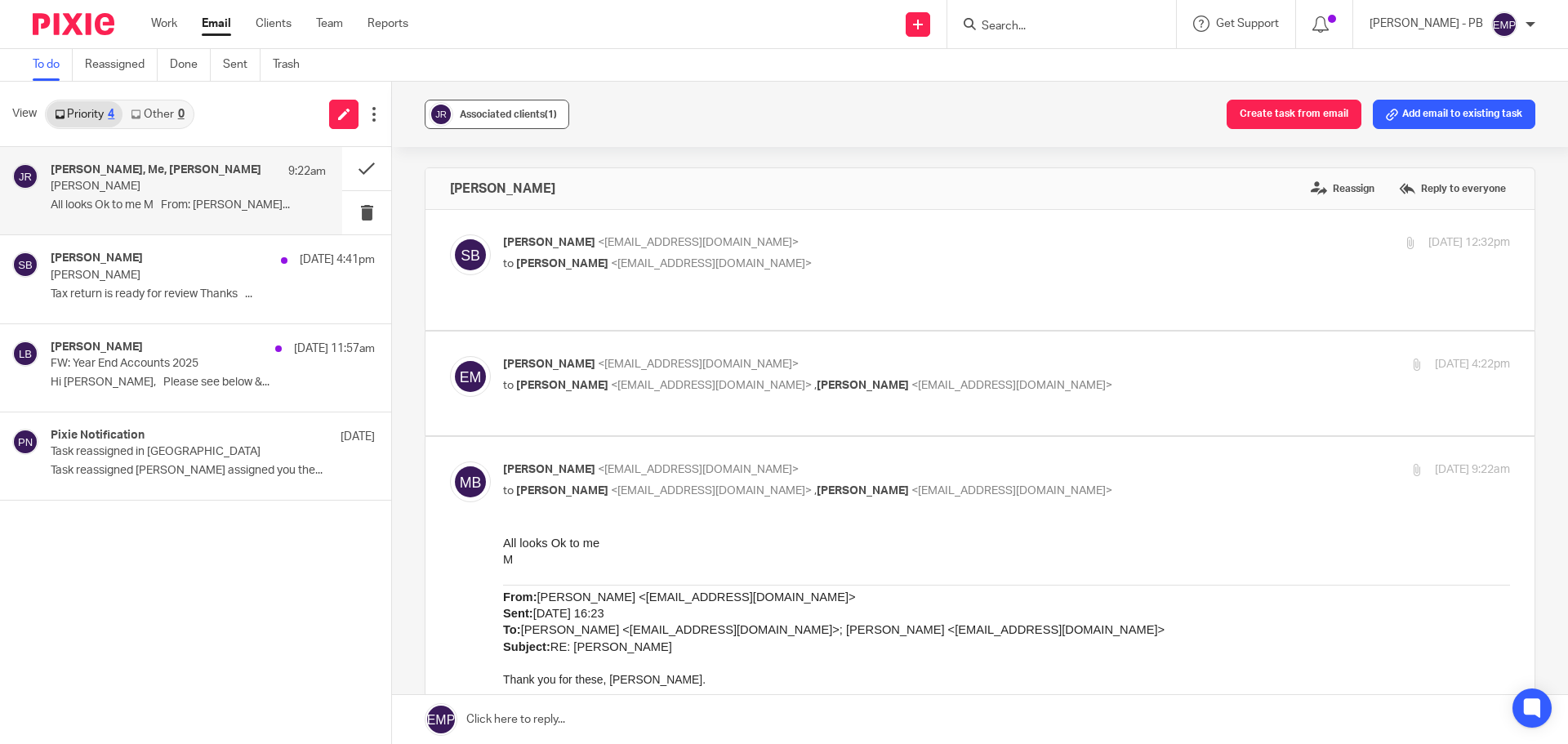
scroll to position [0, 0]
drag, startPoint x: 487, startPoint y: 130, endPoint x: 510, endPoint y: 127, distance: 23.2
click at [510, 127] on div "Associated clients (1) Create task from email Add email to existing task" at bounding box center [980, 114] width 1176 height 65
click at [521, 120] on div "Associated clients (1)" at bounding box center [509, 114] width 98 height 17
click at [530, 120] on div "Associated clients (1)" at bounding box center [509, 114] width 98 height 17
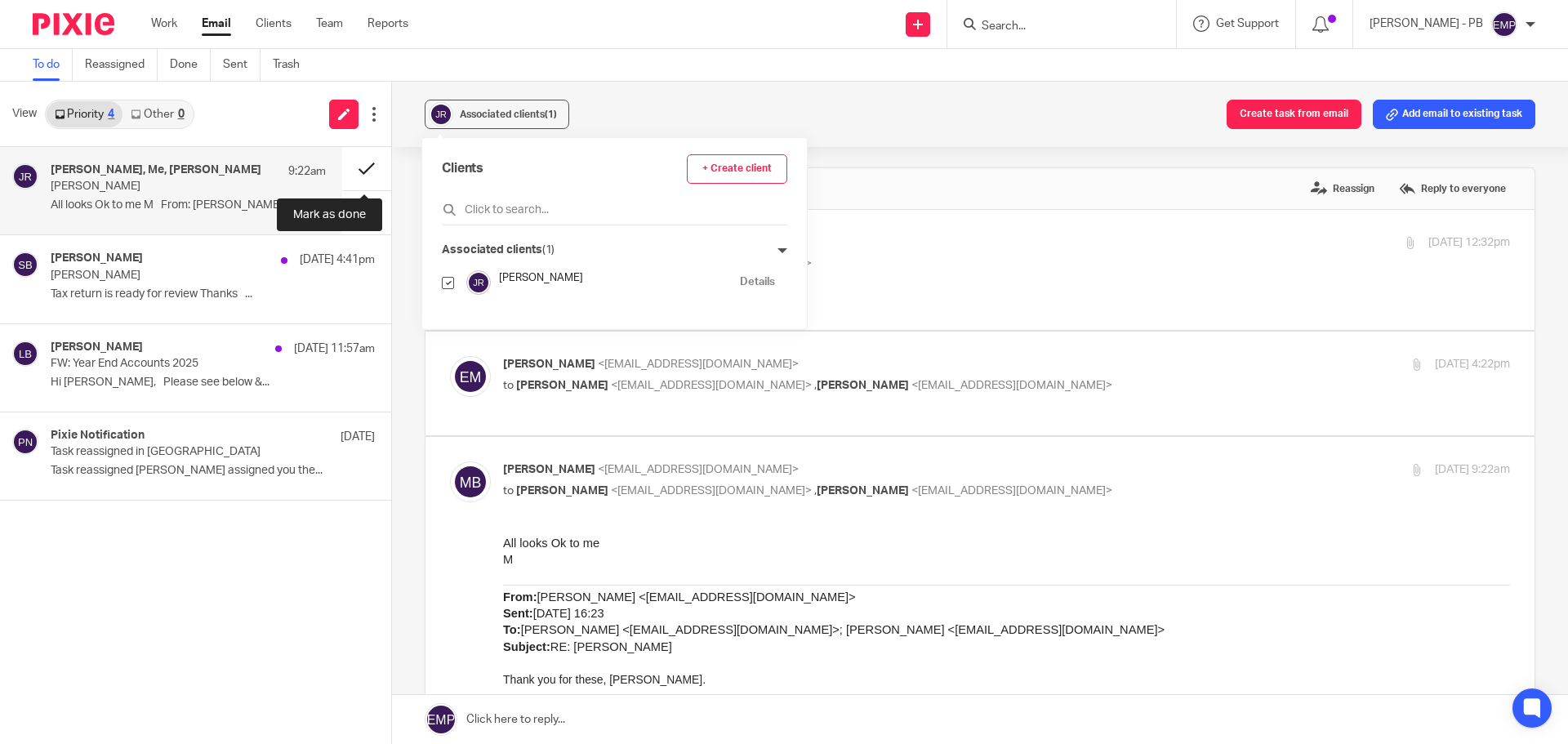
click at [371, 175] on button at bounding box center [367, 169] width 49 height 43
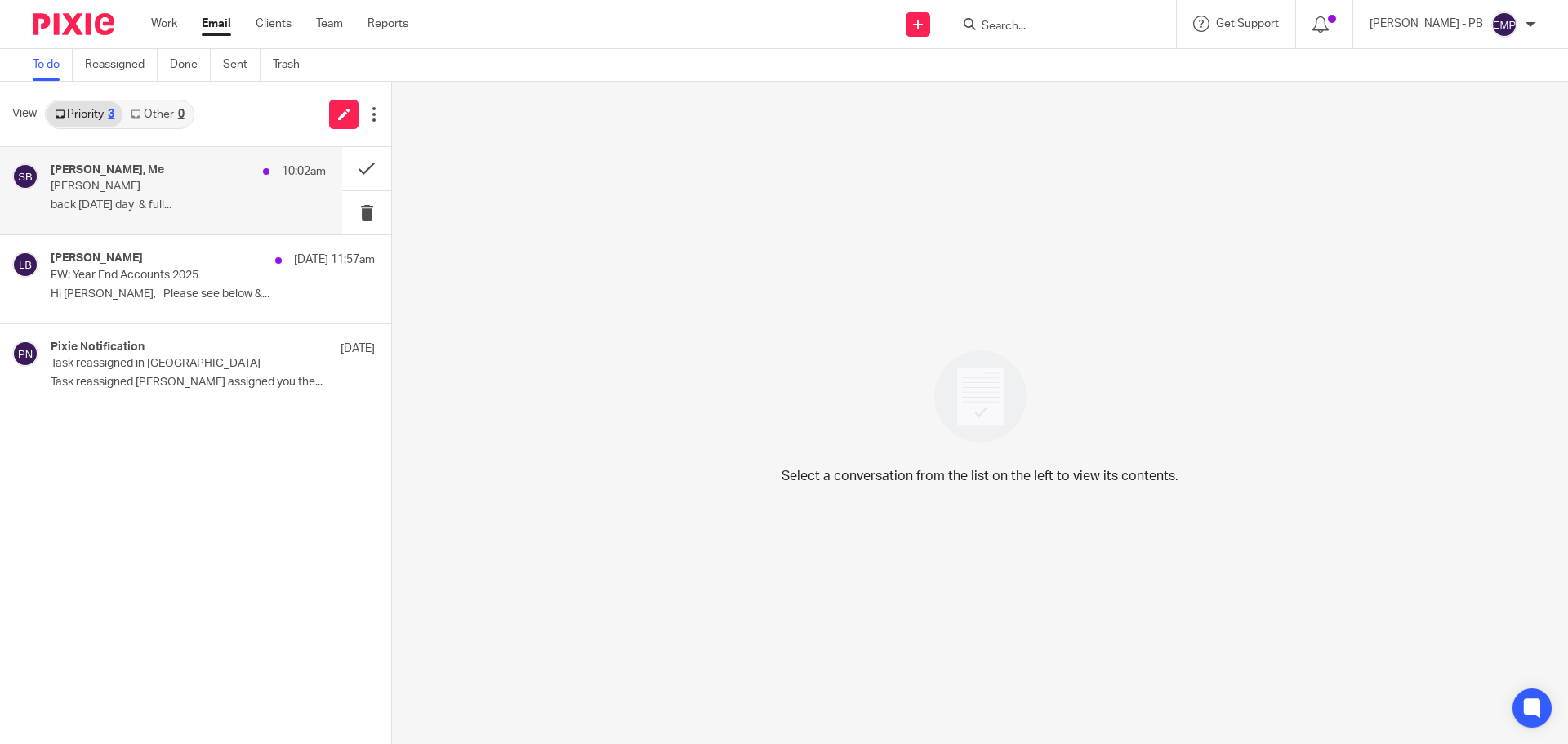
click at [179, 200] on p "back Tuesday 1/2 day & full..." at bounding box center [188, 206] width 275 height 14
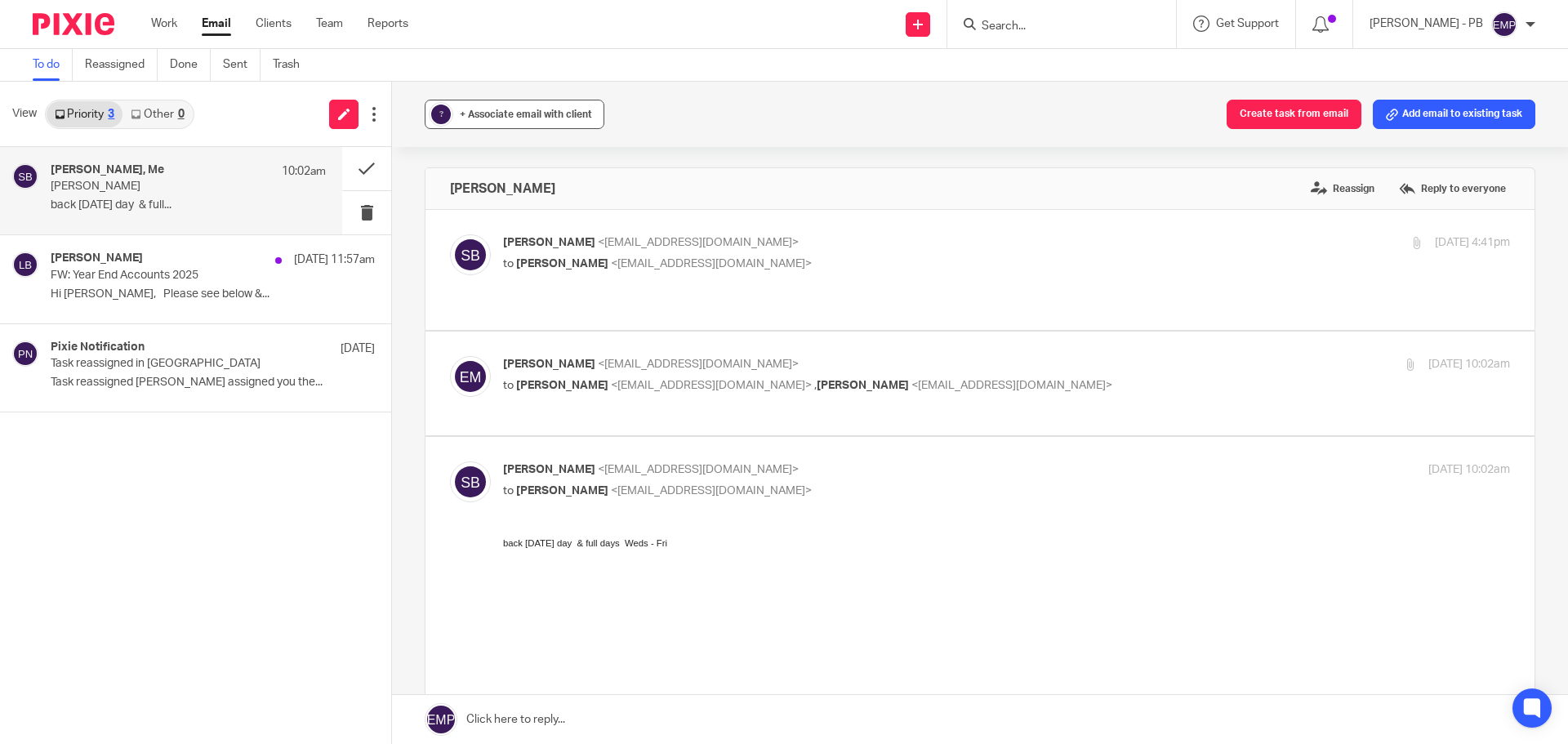
click at [563, 100] on button "? + Associate email with client" at bounding box center [515, 114] width 179 height 29
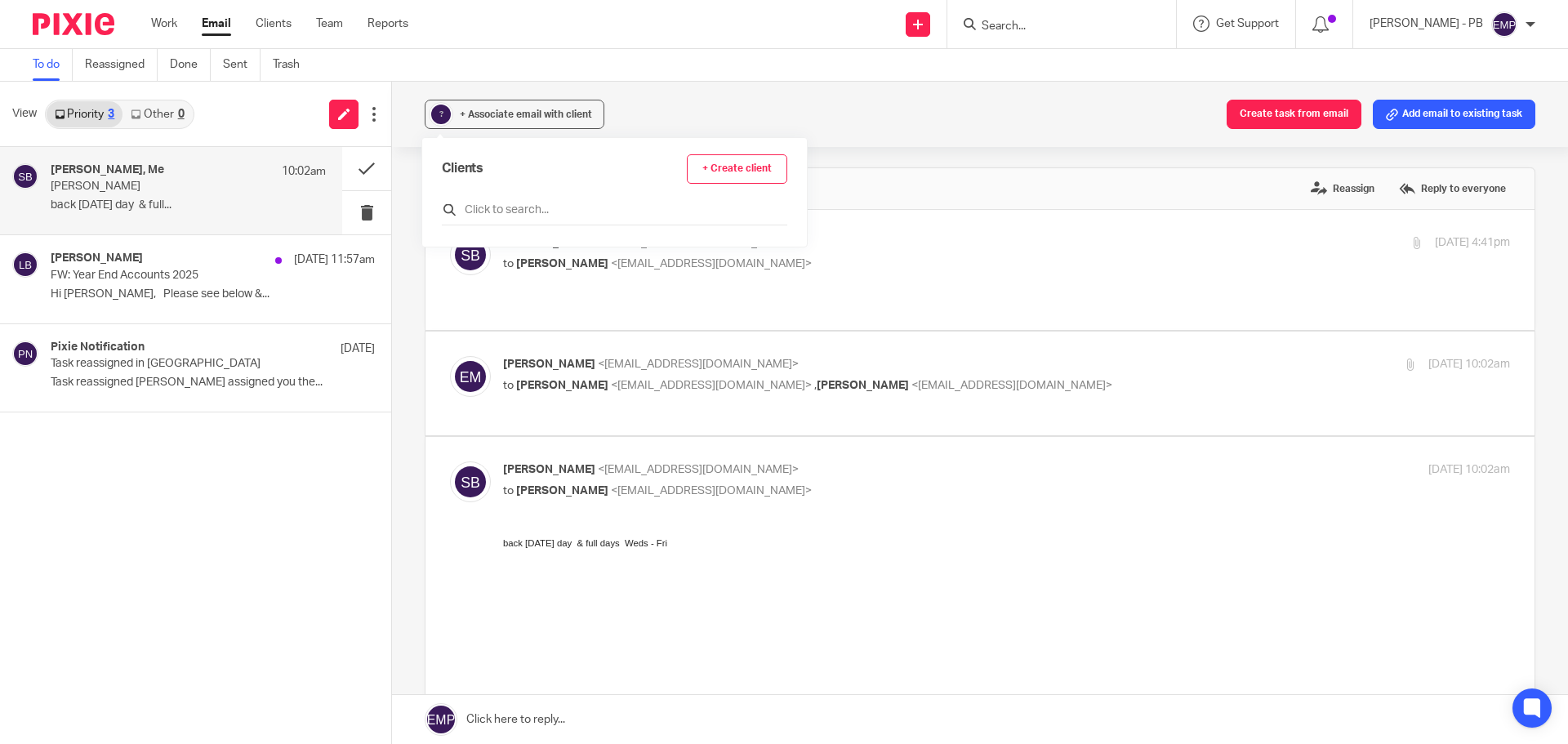
click at [555, 200] on div "Clients + Create client" at bounding box center [614, 189] width 345 height 71
click at [555, 206] on input "text" at bounding box center [614, 210] width 345 height 17
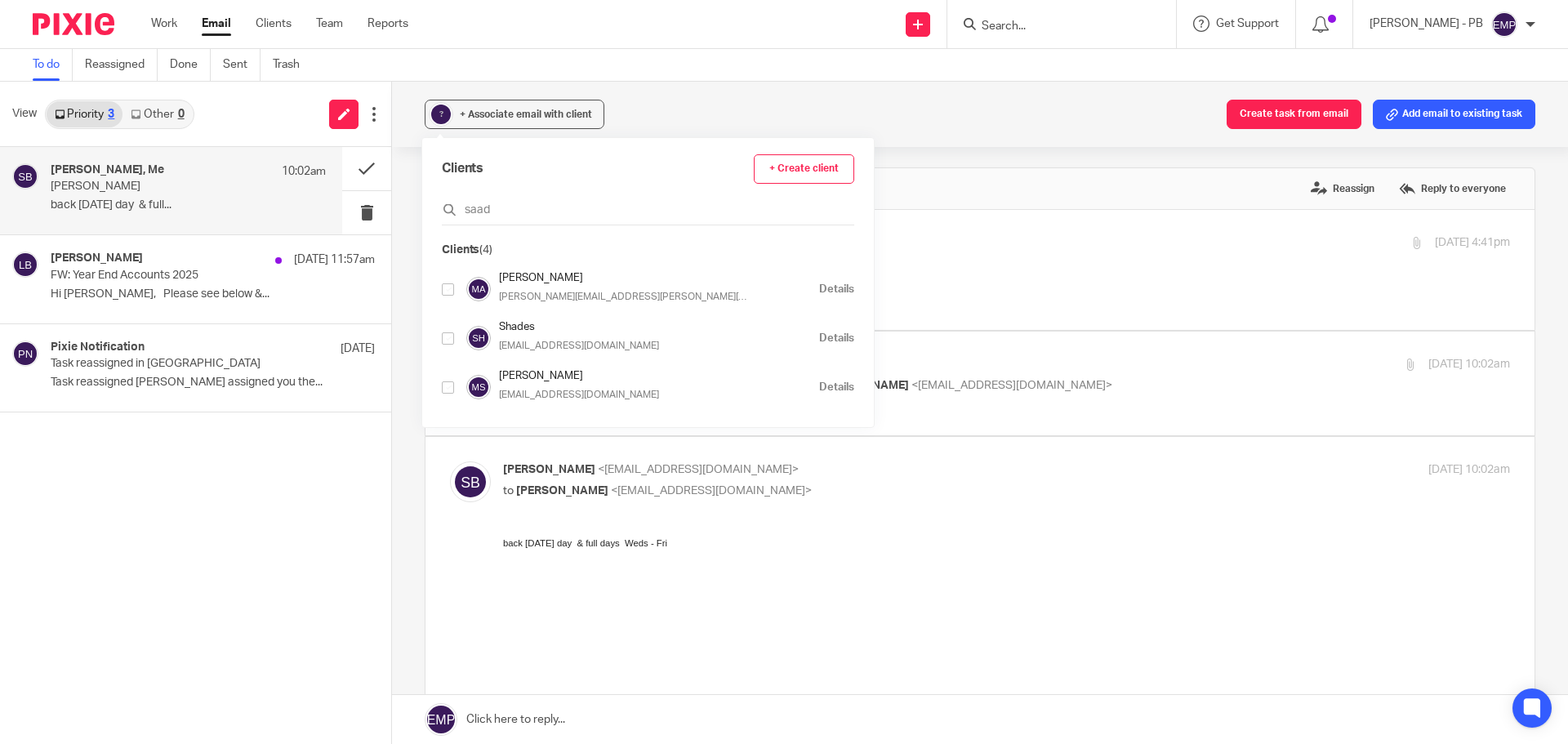
type input "saad"
click at [450, 290] on input "checkbox" at bounding box center [448, 290] width 13 height 13
checkbox input "true"
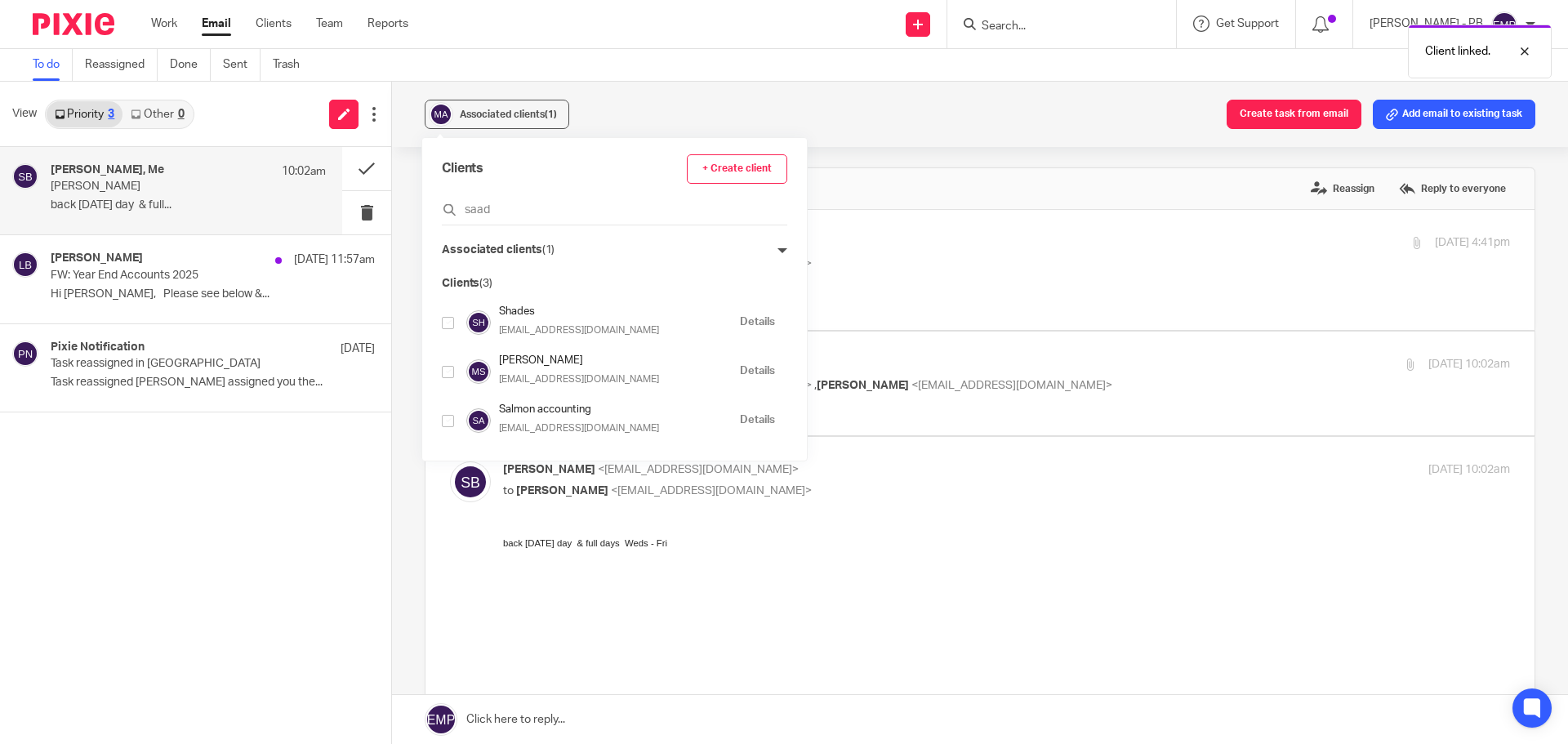
click at [403, 209] on div "Associated clients (1) Create task from email Add email to existing task Adele …" at bounding box center [980, 412] width 1176 height 662
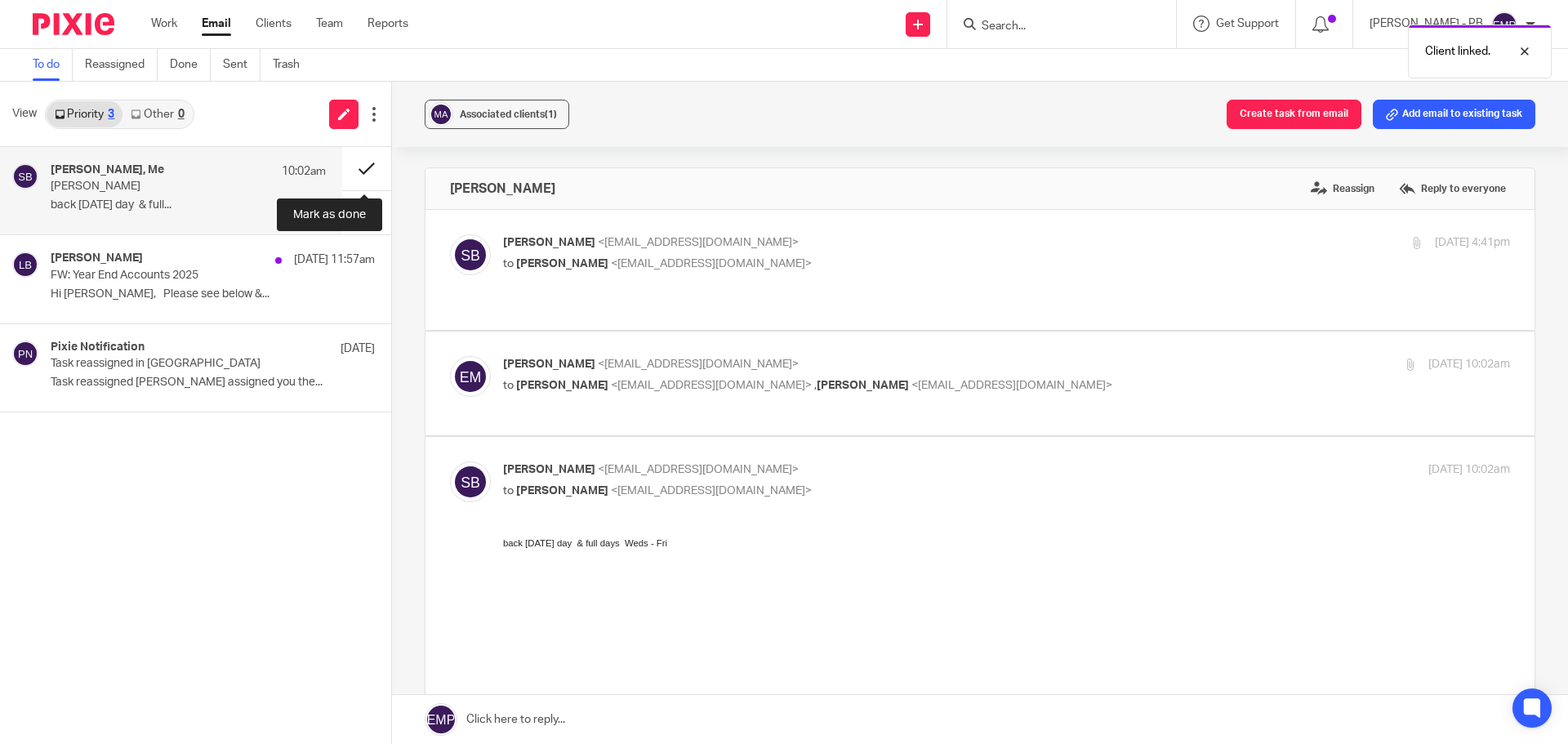
click at [373, 168] on button at bounding box center [367, 169] width 49 height 43
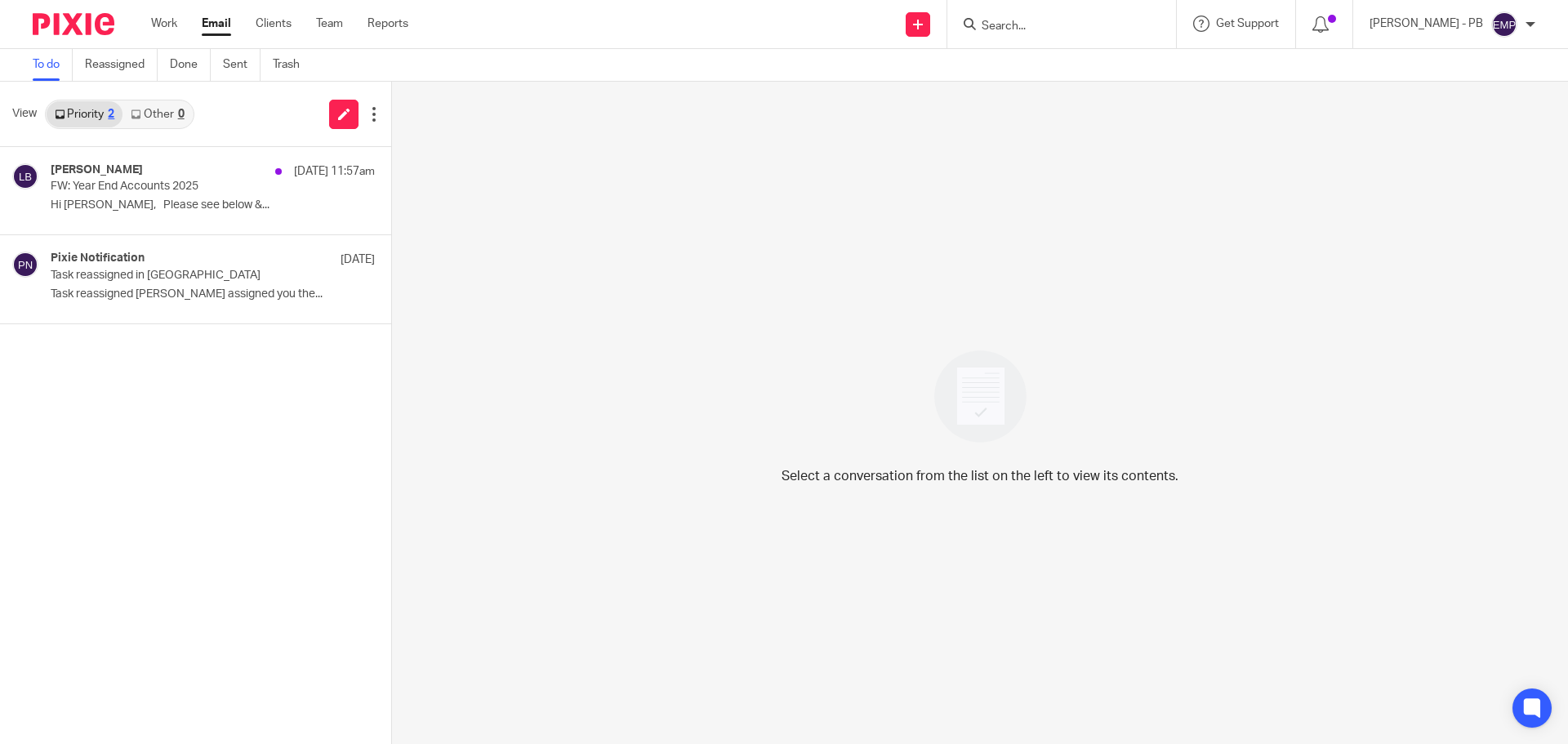
click at [209, 21] on link "Email" at bounding box center [216, 23] width 29 height 17
